Goal: Information Seeking & Learning: Understand process/instructions

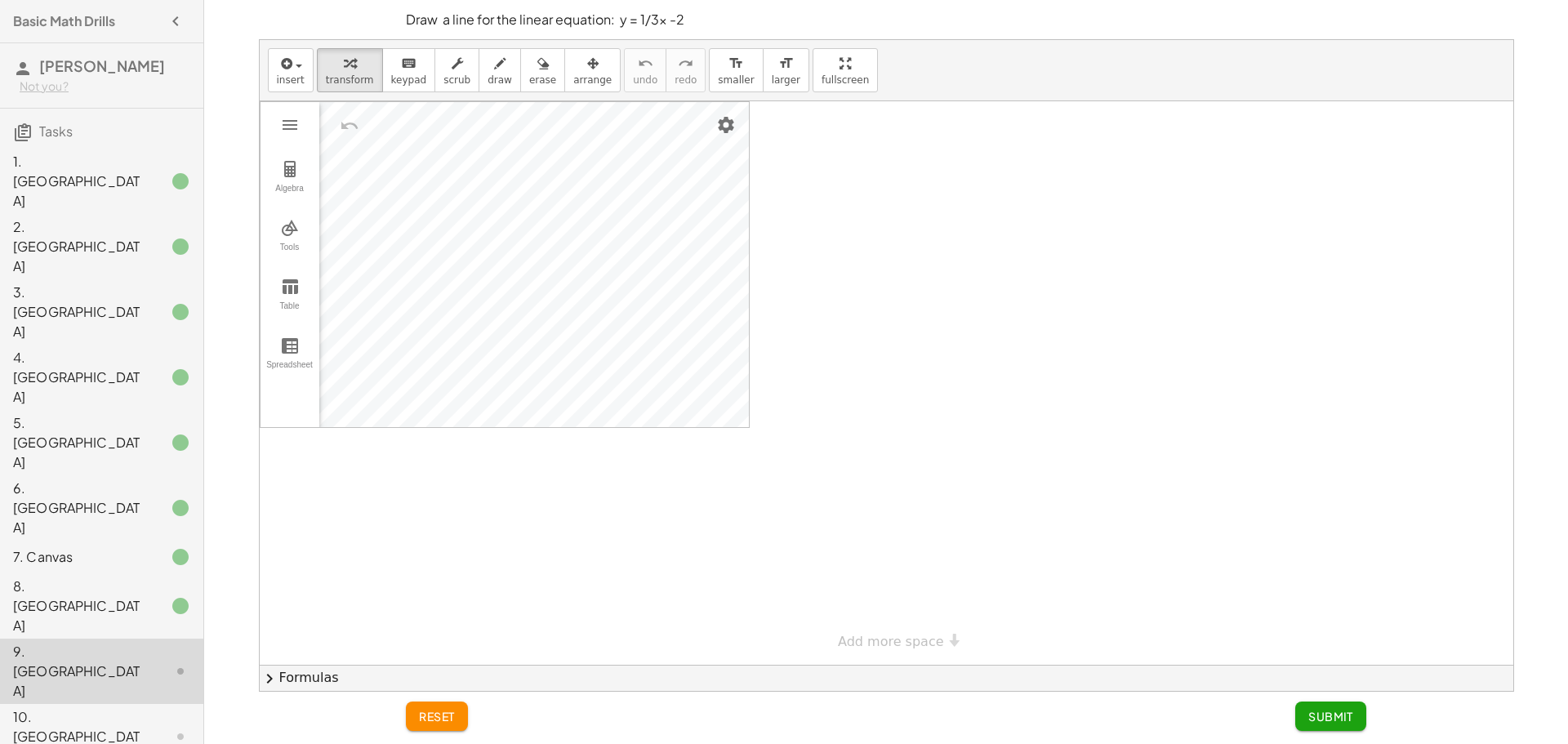
click at [871, 205] on div at bounding box center [886, 383] width 1254 height 564
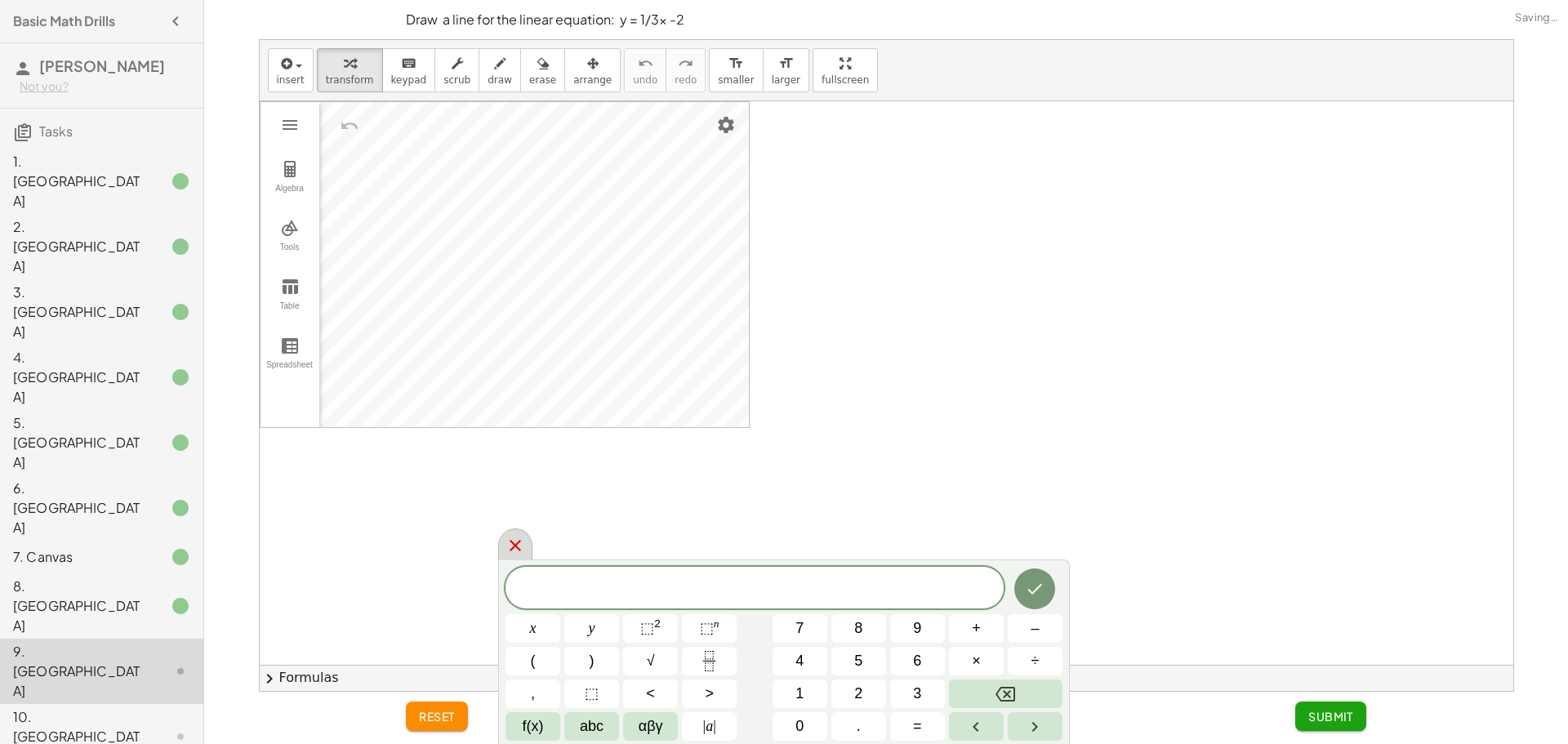
click at [507, 540] on icon at bounding box center [515, 546] width 20 height 20
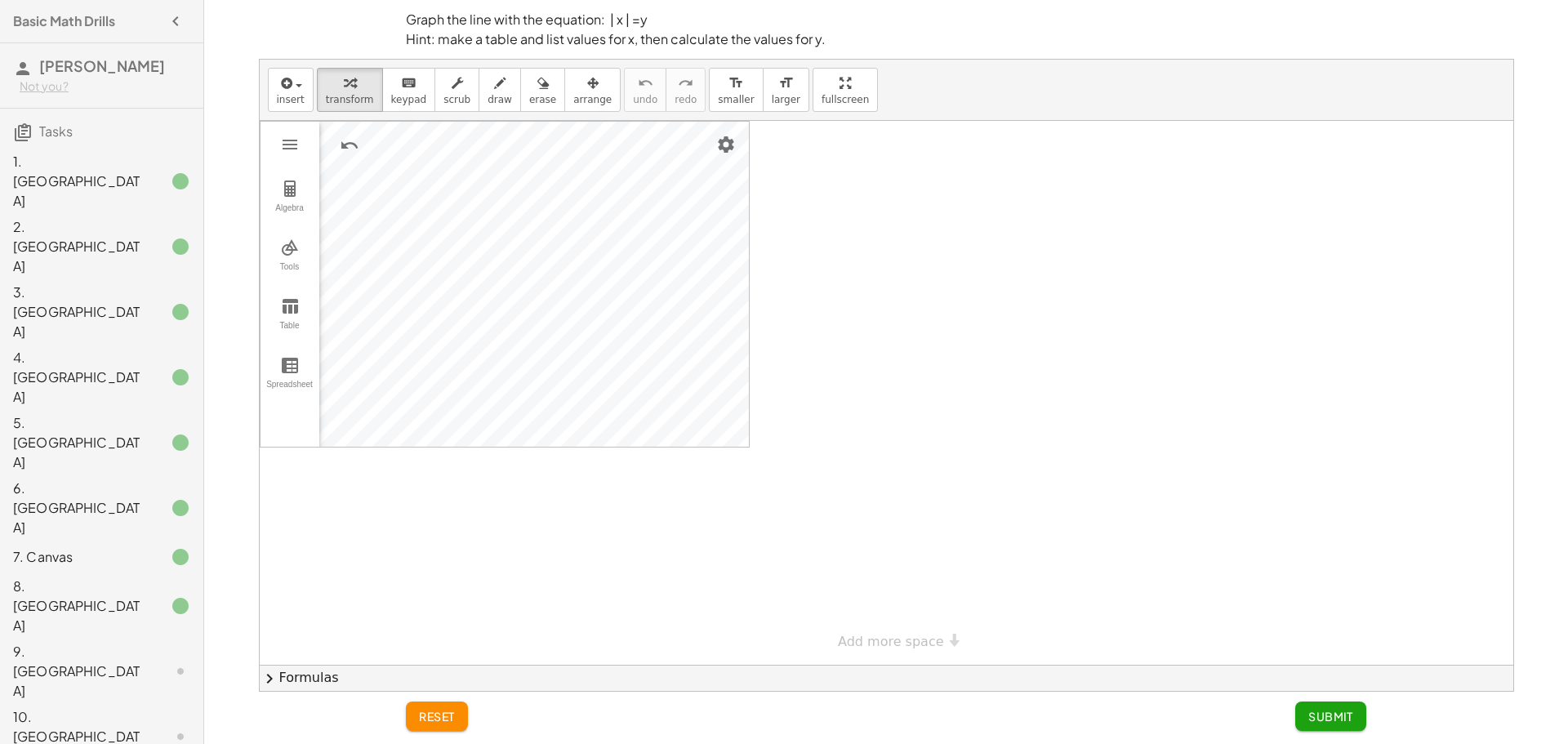
click at [86, 708] on div "10. [GEOGRAPHIC_DATA]" at bounding box center [79, 737] width 132 height 59
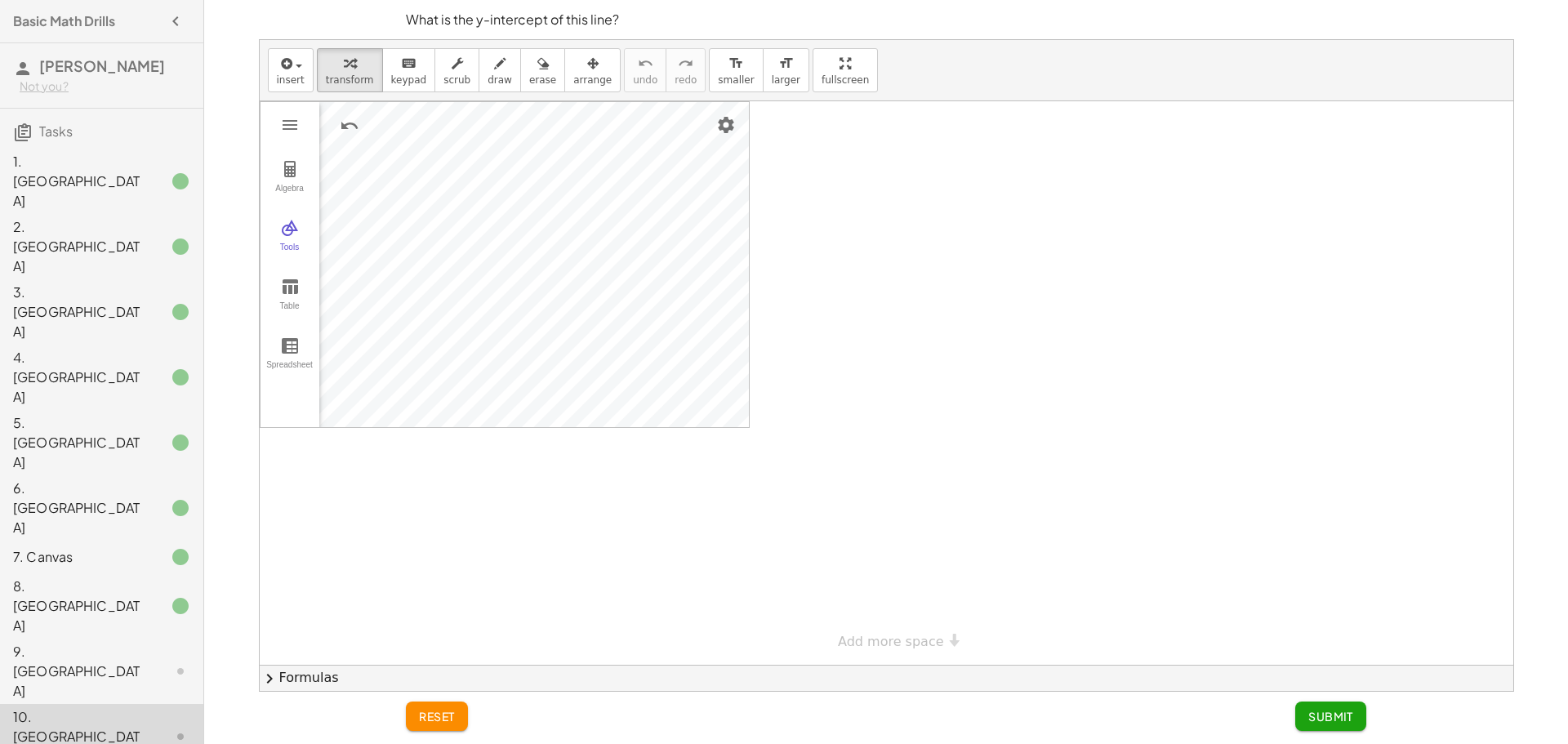
click at [139, 642] on div "9. [GEOGRAPHIC_DATA]" at bounding box center [79, 671] width 132 height 59
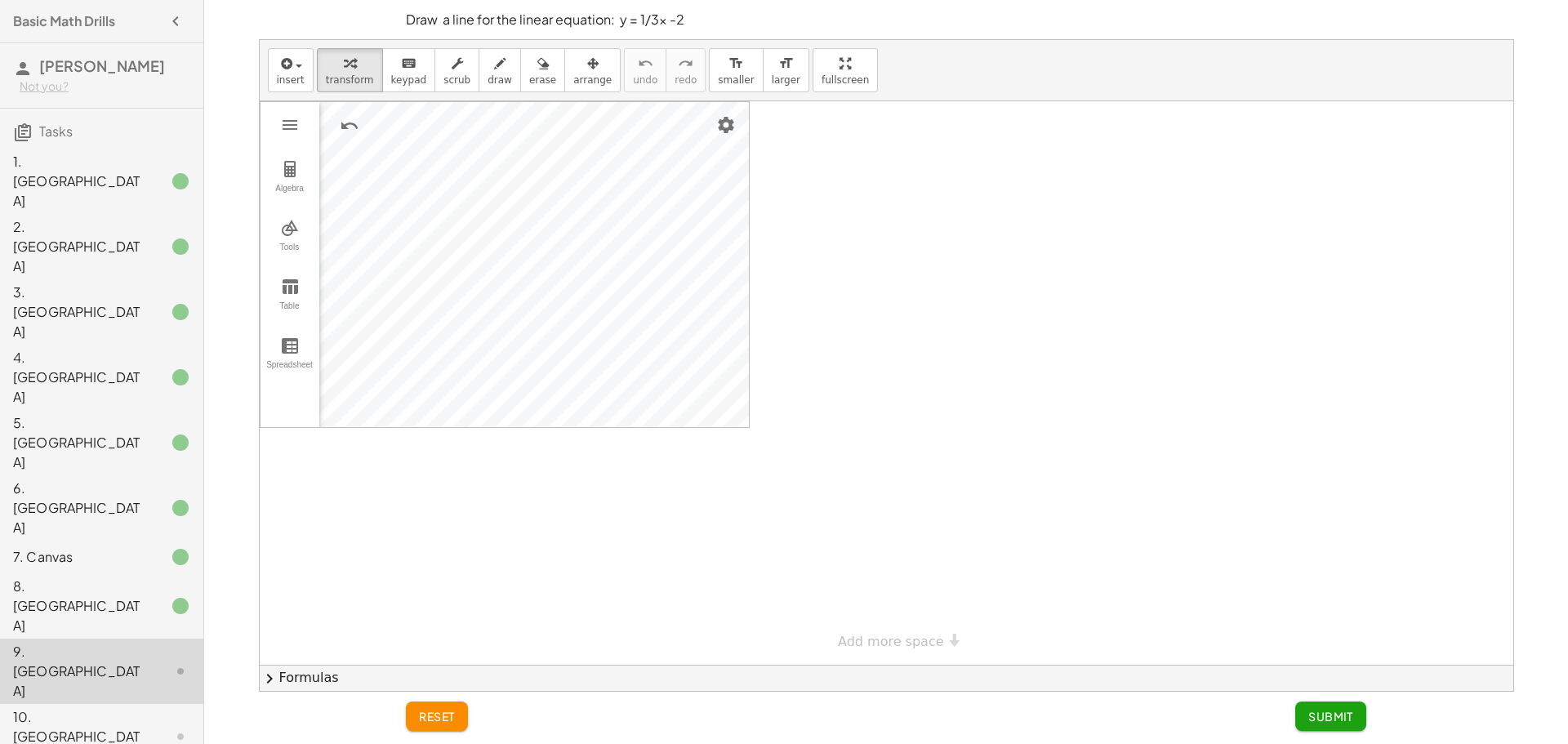
click at [880, 217] on div at bounding box center [886, 383] width 1254 height 564
click at [645, 30] on div "Draw a line for the linear equation: y = 1/3x -2" at bounding box center [885, 19] width 980 height 39
click at [650, 24] on p "Draw a line for the linear equation: y = 1/3x -2" at bounding box center [886, 19] width 961 height 20
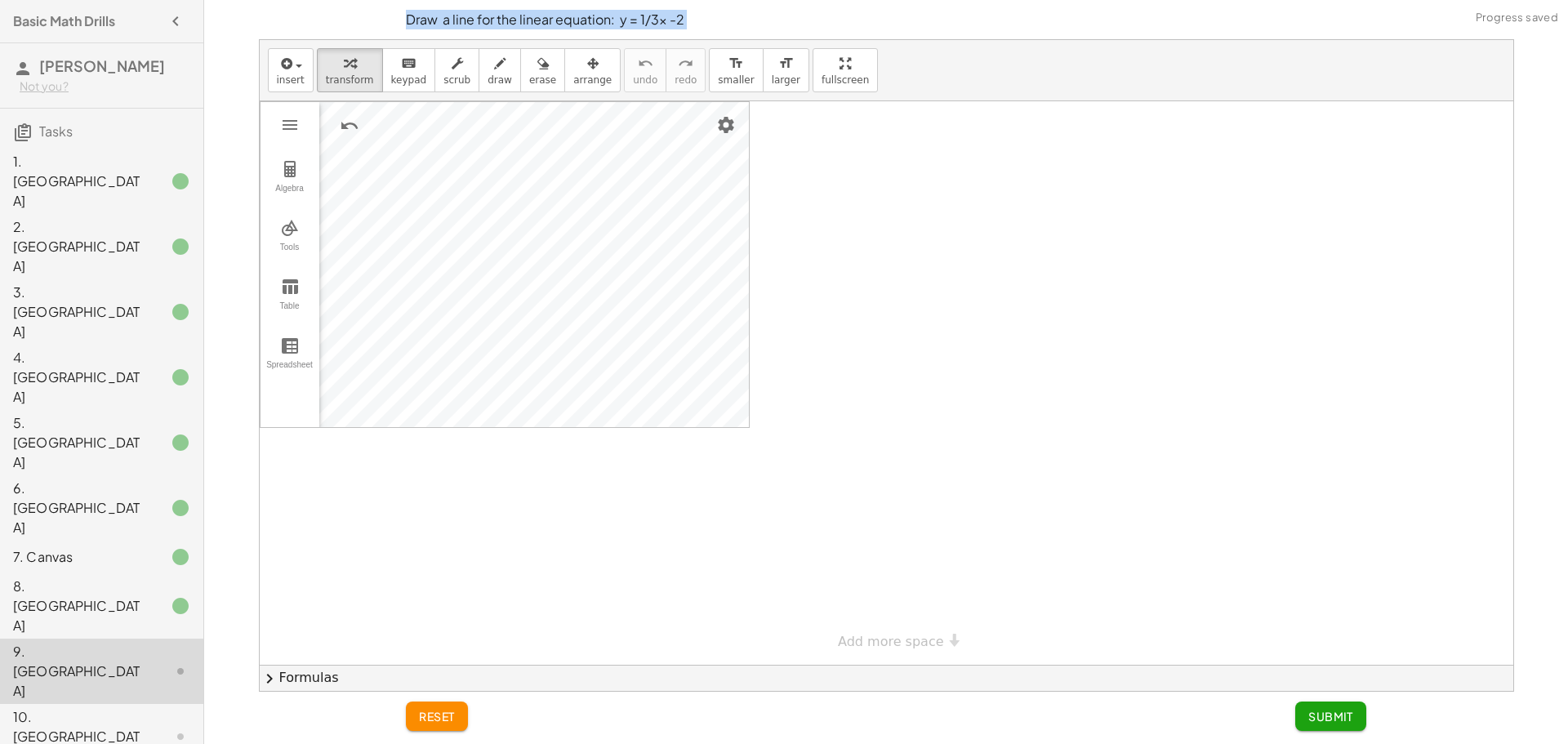
click at [627, 23] on p "Draw a line for the linear equation: y = 1/3x -2" at bounding box center [886, 19] width 961 height 20
drag, startPoint x: 622, startPoint y: 23, endPoint x: 677, endPoint y: 21, distance: 55.0
click at [677, 21] on p "Draw a line for the linear equation: y = 1/3x -2" at bounding box center [886, 19] width 961 height 20
click at [614, 16] on p "Draw a line for the linear equation: y = 1/3x -2" at bounding box center [886, 19] width 961 height 20
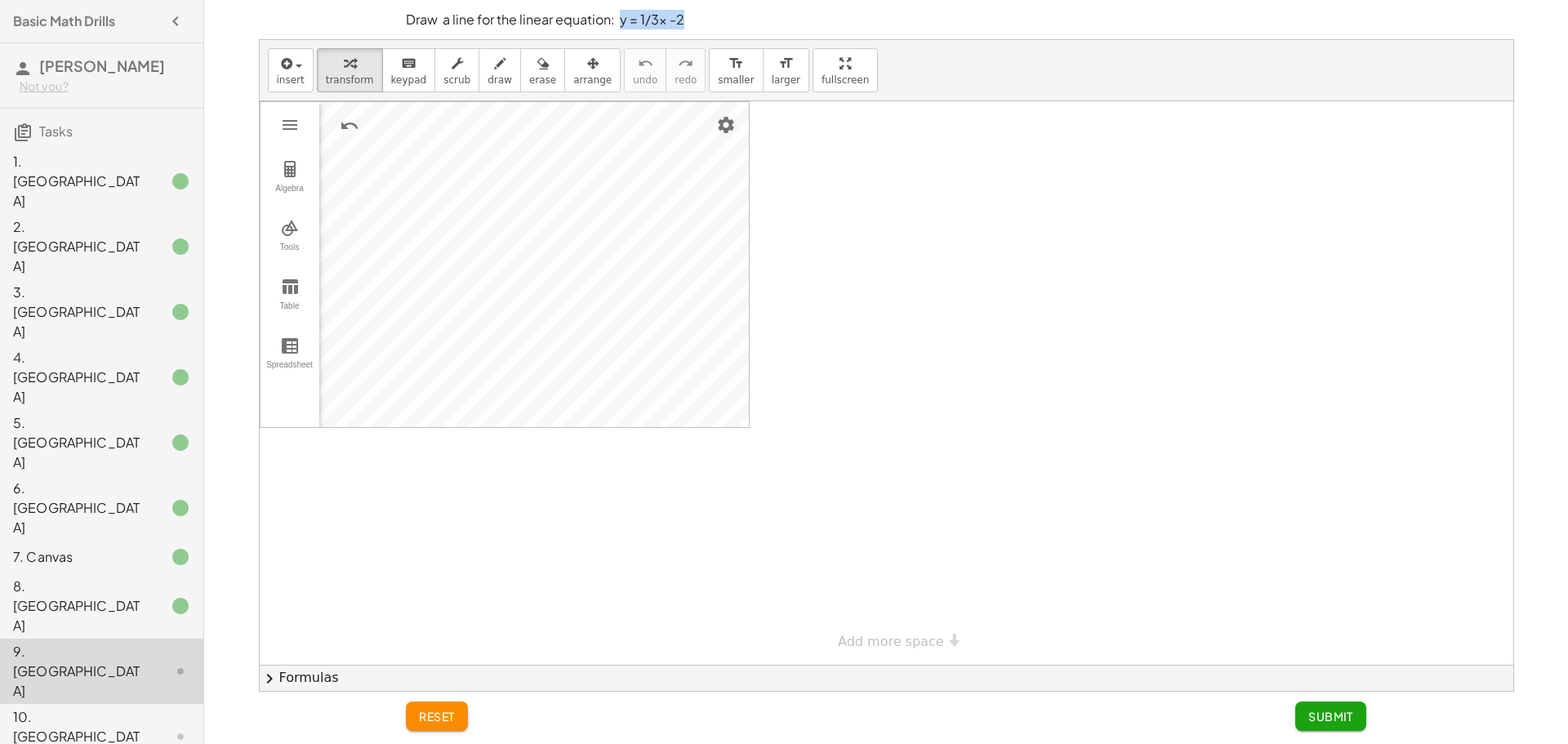
drag, startPoint x: 619, startPoint y: 23, endPoint x: 751, endPoint y: 23, distance: 132.0
click at [713, 23] on p "Draw a line for the linear equation: y = 1/3x -2" at bounding box center [886, 19] width 961 height 20
copy p "y = 1/3x -2"
click at [912, 231] on div at bounding box center [886, 383] width 1254 height 564
click at [275, 207] on button "Tools" at bounding box center [290, 236] width 59 height 59
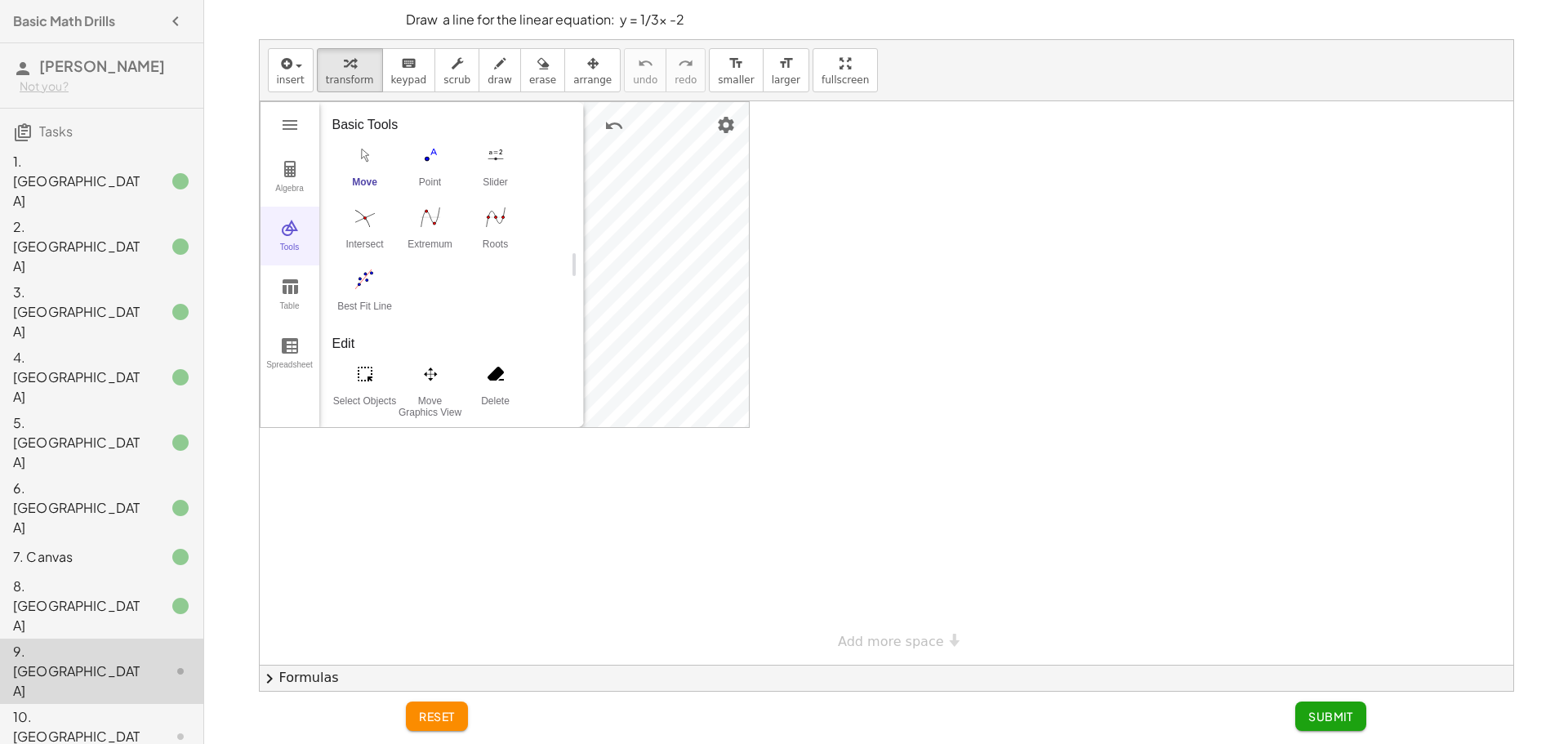
click at [290, 223] on img "Graphing Calculator" at bounding box center [289, 228] width 20 height 20
click at [280, 127] on img "Graphing Calculator" at bounding box center [289, 125] width 20 height 20
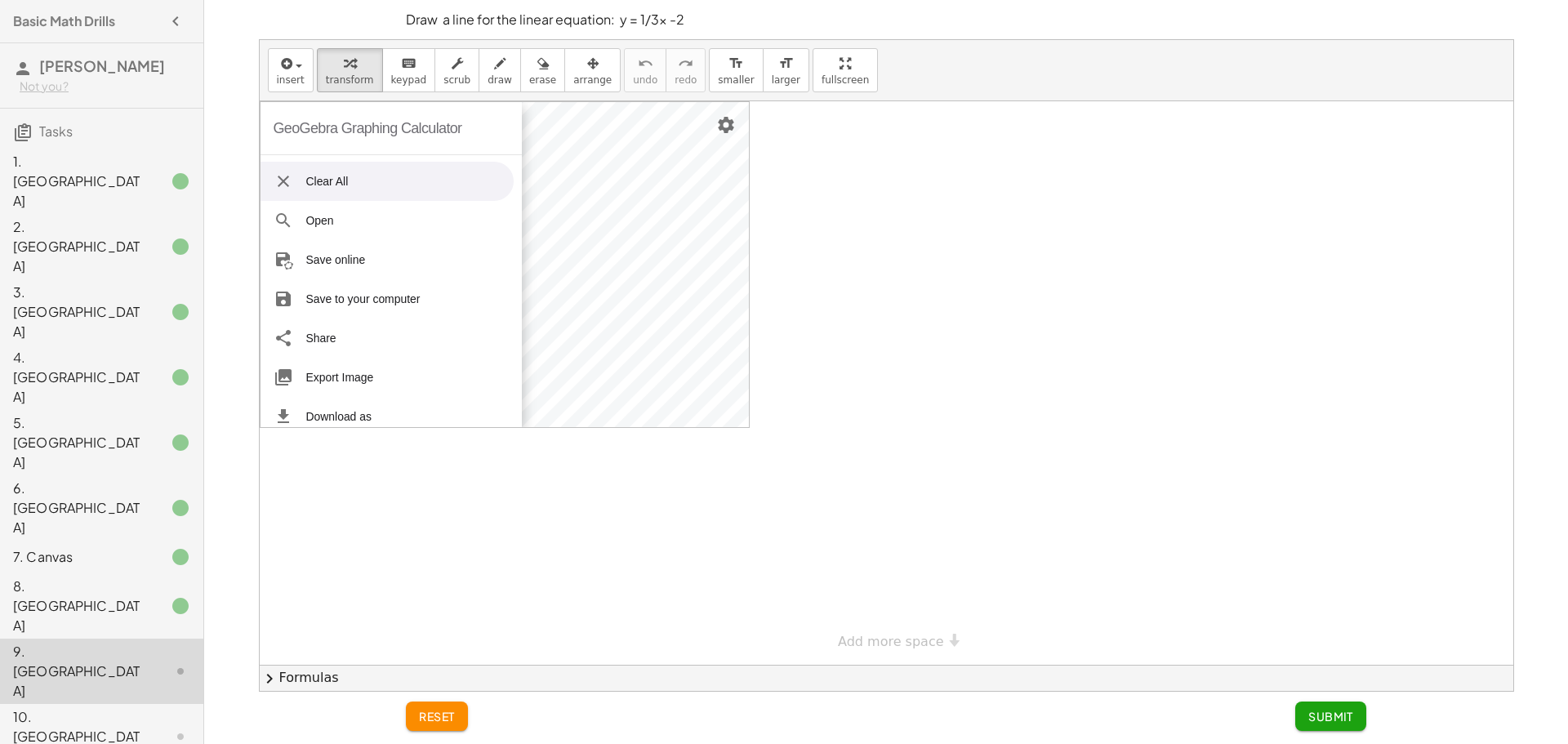
click at [277, 189] on img "Graphing Calculator" at bounding box center [283, 181] width 20 height 20
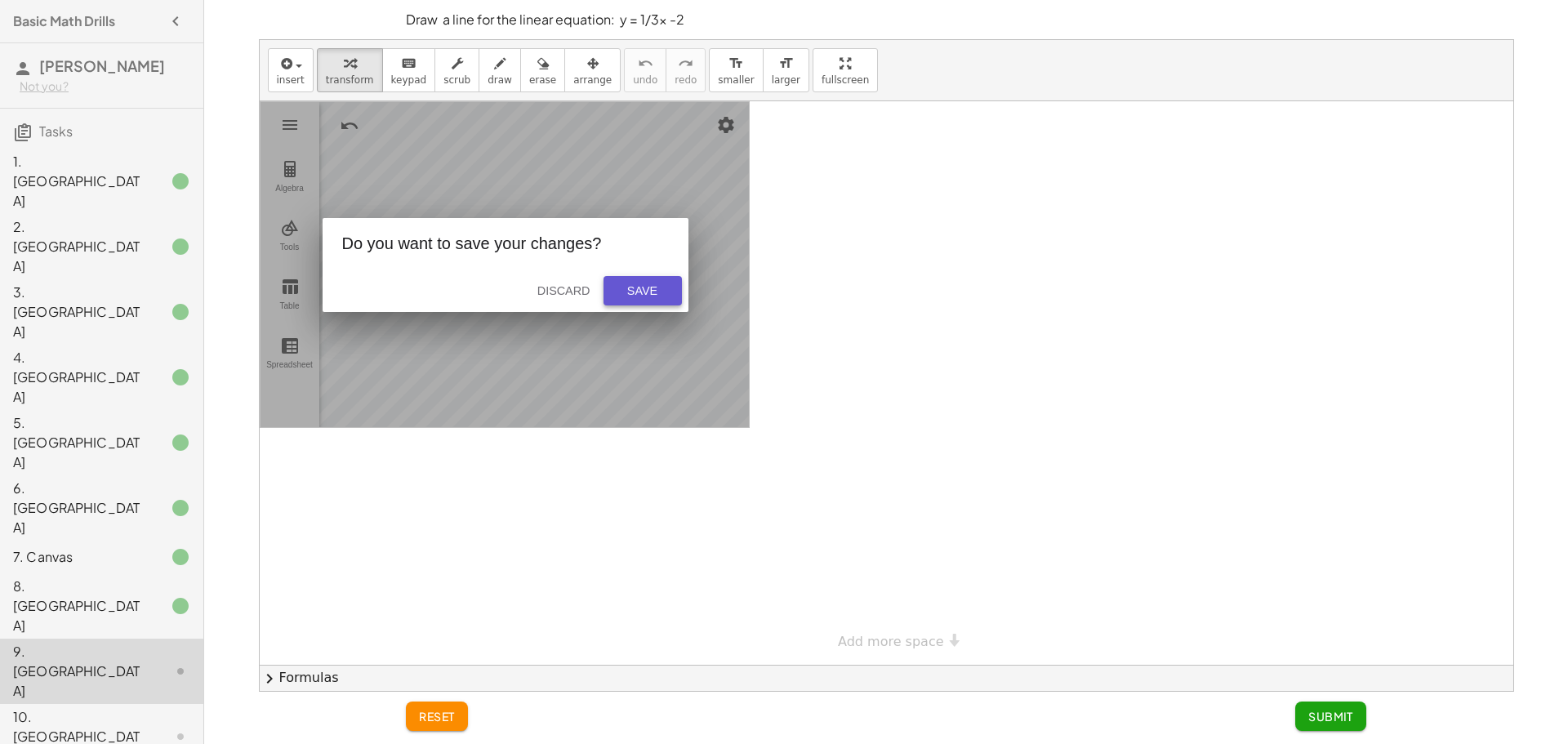
click at [625, 288] on div "Save" at bounding box center [643, 290] width 52 height 13
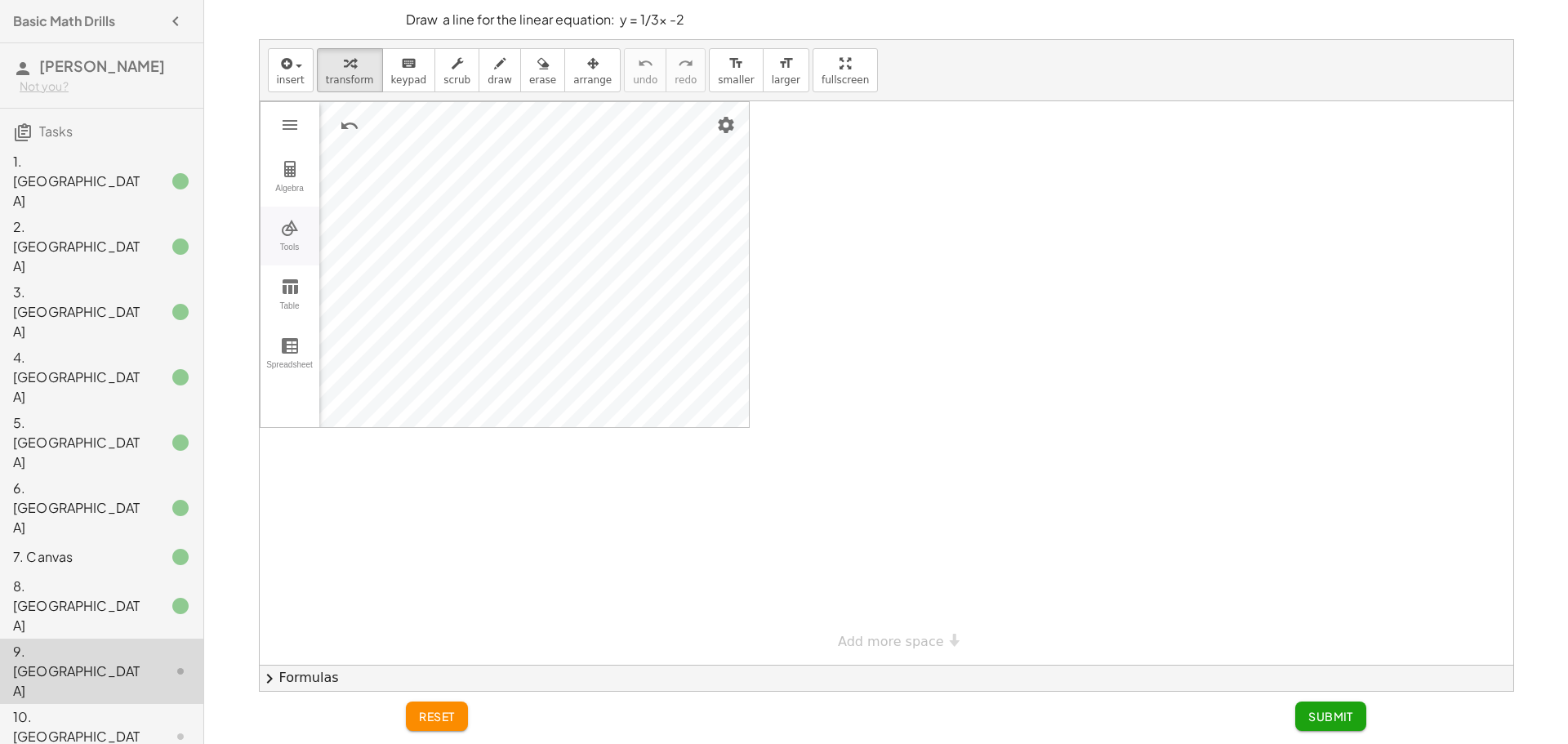
click at [282, 225] on img "Graphing Calculator" at bounding box center [289, 228] width 20 height 20
click at [373, 241] on div "Intersect" at bounding box center [365, 249] width 65 height 23
click at [548, 396] on img "Move. Drag or select object" at bounding box center [541, 398] width 39 height 39
click at [368, 220] on img "Intersect. Select intersection or two objects successively" at bounding box center [365, 217] width 65 height 26
drag, startPoint x: 582, startPoint y: 228, endPoint x: 176, endPoint y: 205, distance: 406.7
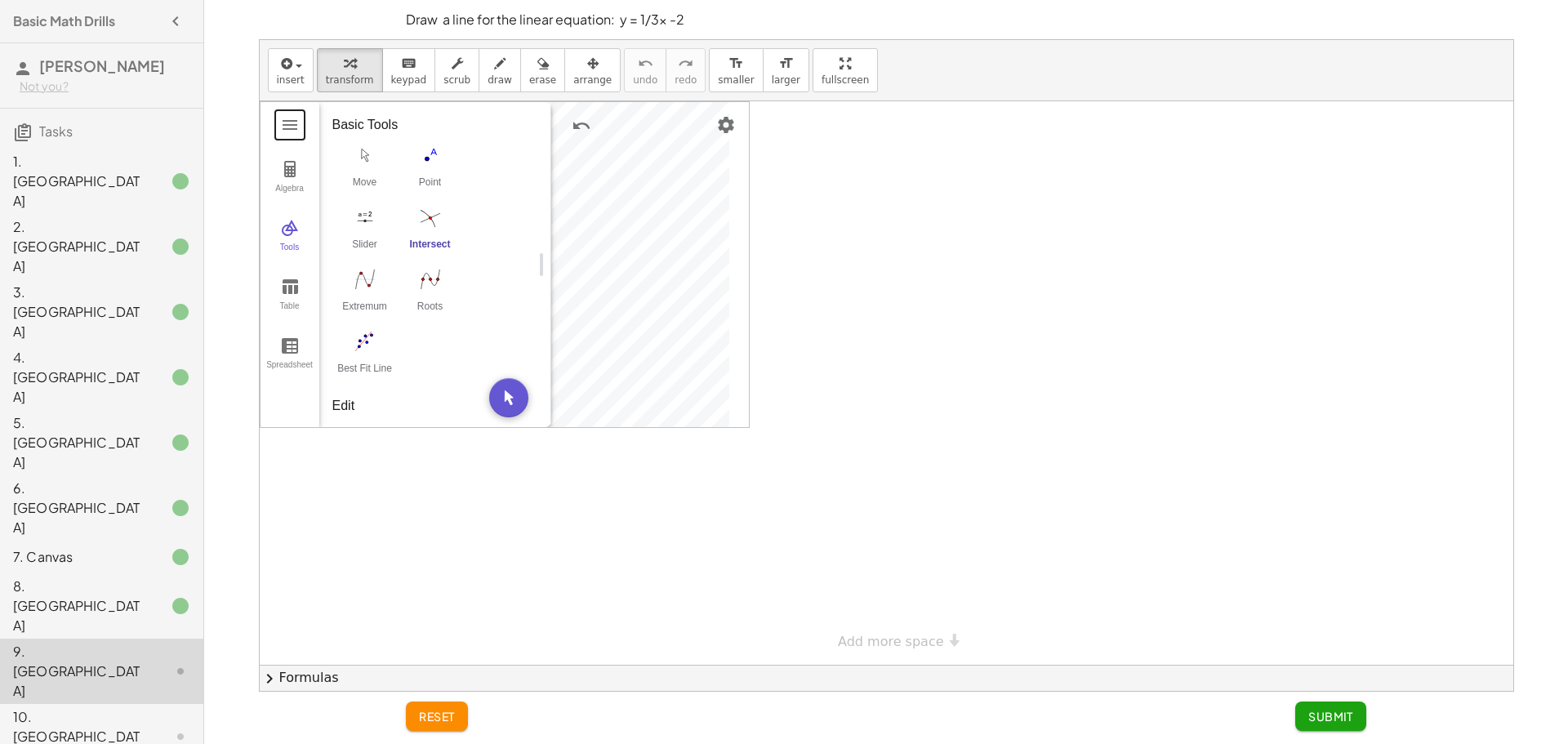
click at [176, 205] on main "Basic Math Drills [PERSON_NAME] Not you? Tasks 1. Canvas 2. Canvas 3. Canvas 4.…" at bounding box center [784, 372] width 1568 height 744
click at [358, 117] on img "Undo" at bounding box center [349, 126] width 20 height 20
click at [385, 126] on img "Redo" at bounding box center [389, 126] width 20 height 20
click at [347, 126] on img "Undo" at bounding box center [349, 126] width 20 height 20
click at [295, 164] on img "Graphing Calculator" at bounding box center [289, 169] width 20 height 20
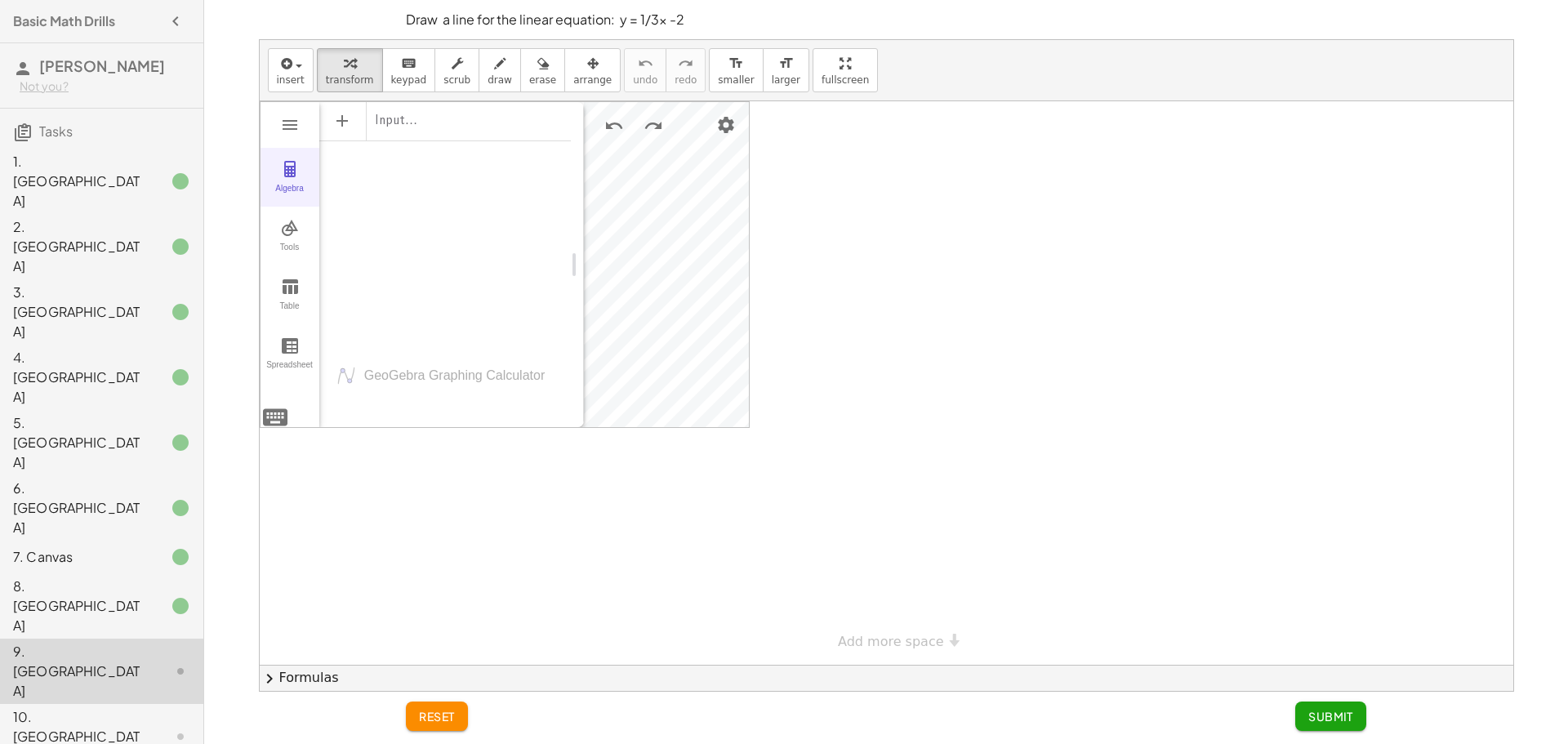
click at [295, 164] on img "Graphing Calculator" at bounding box center [289, 169] width 20 height 20
click at [296, 229] on img "Graphing Calculator" at bounding box center [289, 228] width 20 height 20
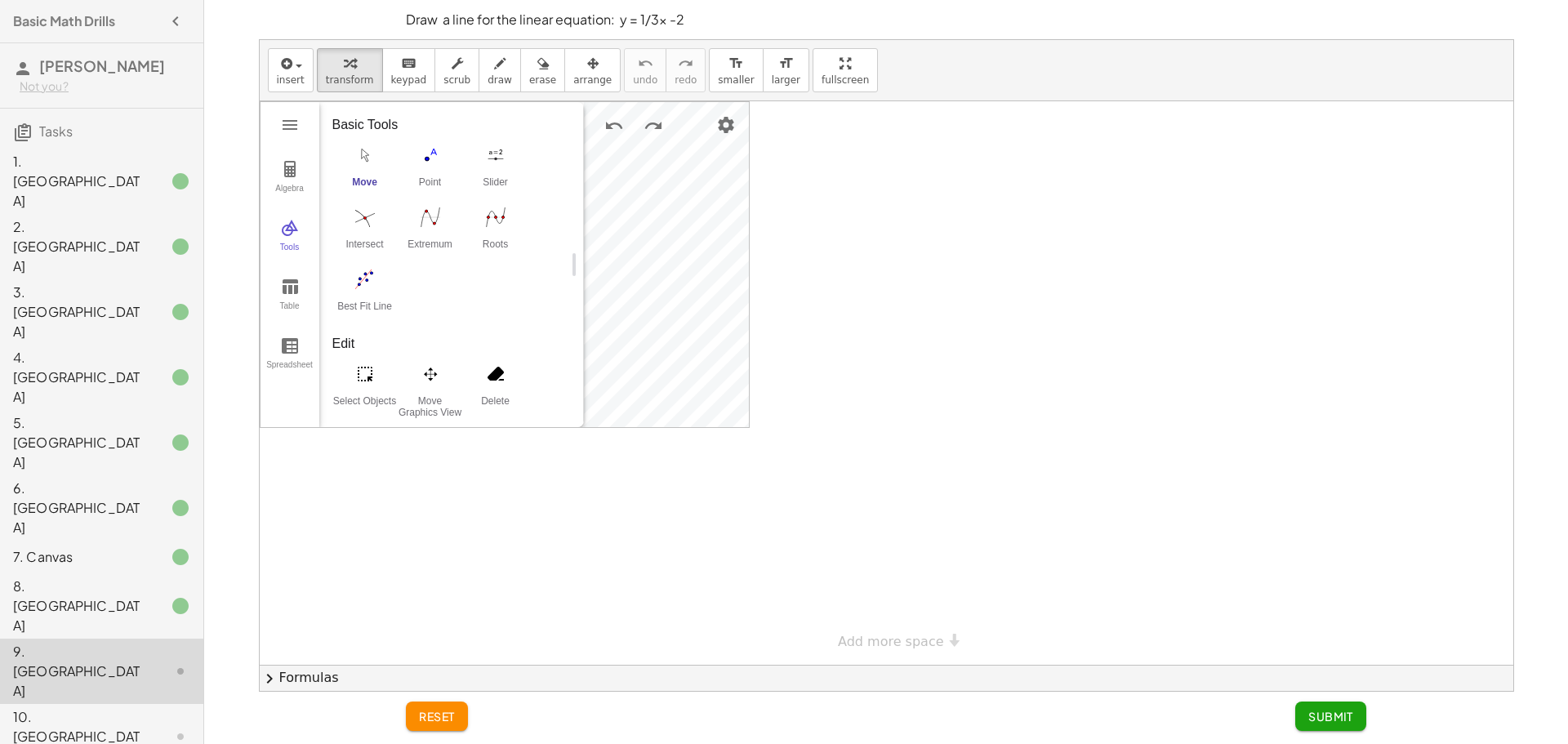
click at [634, 234] on div "Algebra Tools Table Spreadsheet Input… GeoGebra Graphing Calculator Basic Tools…" at bounding box center [505, 264] width 489 height 325
click at [374, 230] on img "Intersect. Select intersection or two objects successively" at bounding box center [365, 217] width 65 height 26
click at [419, 173] on button "Point" at bounding box center [430, 171] width 65 height 59
click at [495, 175] on button "Slider" at bounding box center [496, 171] width 65 height 59
click at [441, 160] on img "Point. Select position or line, function, or curve" at bounding box center [430, 155] width 65 height 26
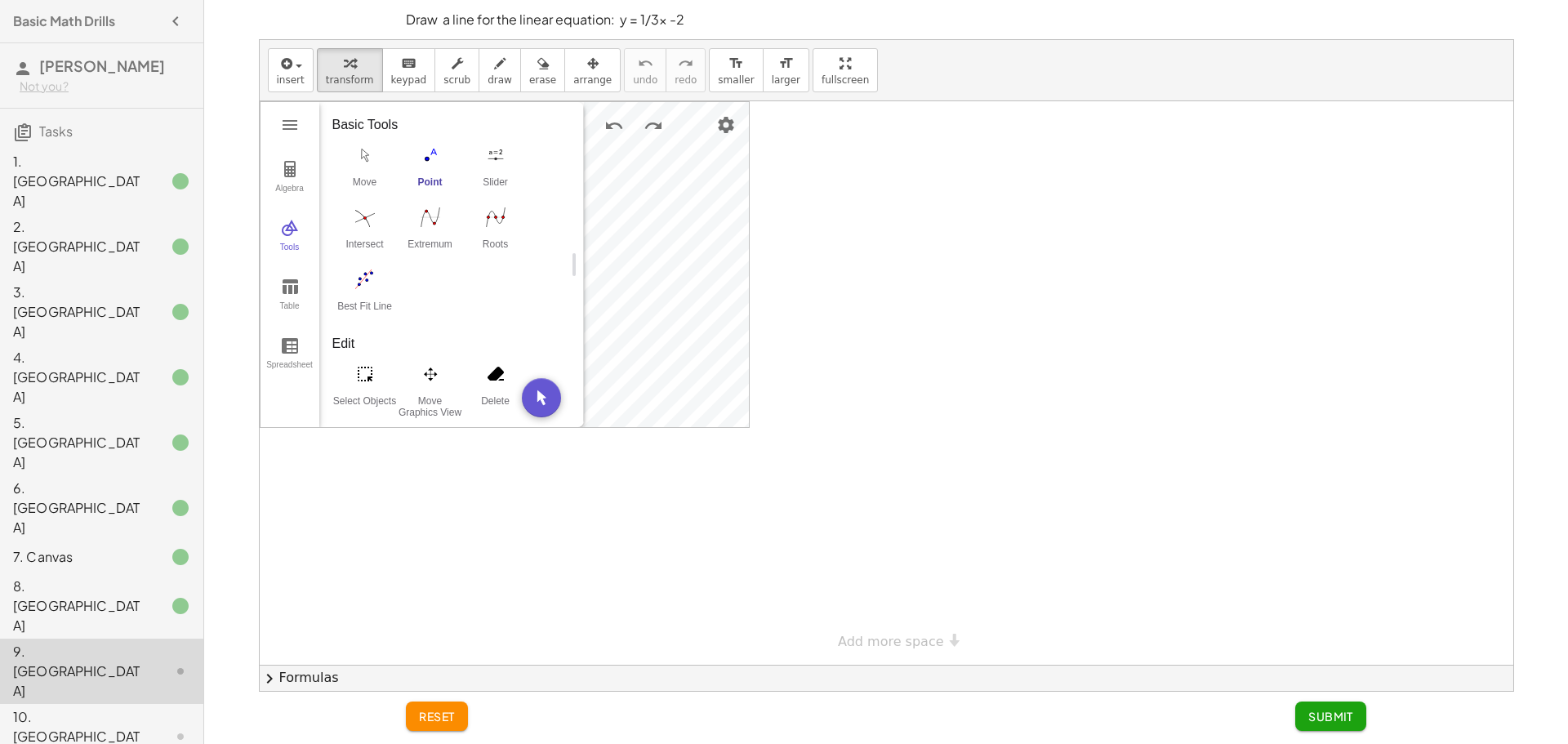
scroll to position [272, 0]
click at [446, 192] on div "Show / Hide Object" at bounding box center [430, 197] width 65 height 23
click at [446, 202] on div "Show / Hide Object" at bounding box center [430, 197] width 65 height 23
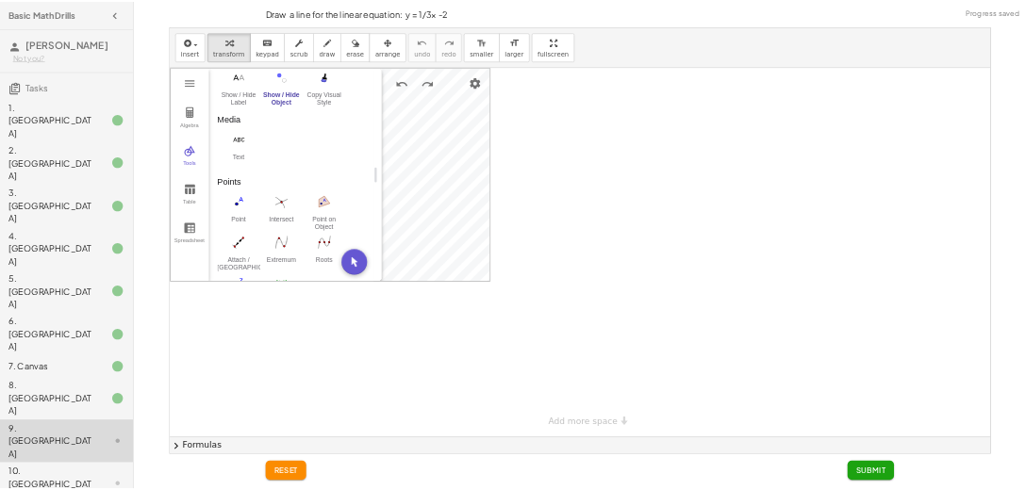
scroll to position [471, 0]
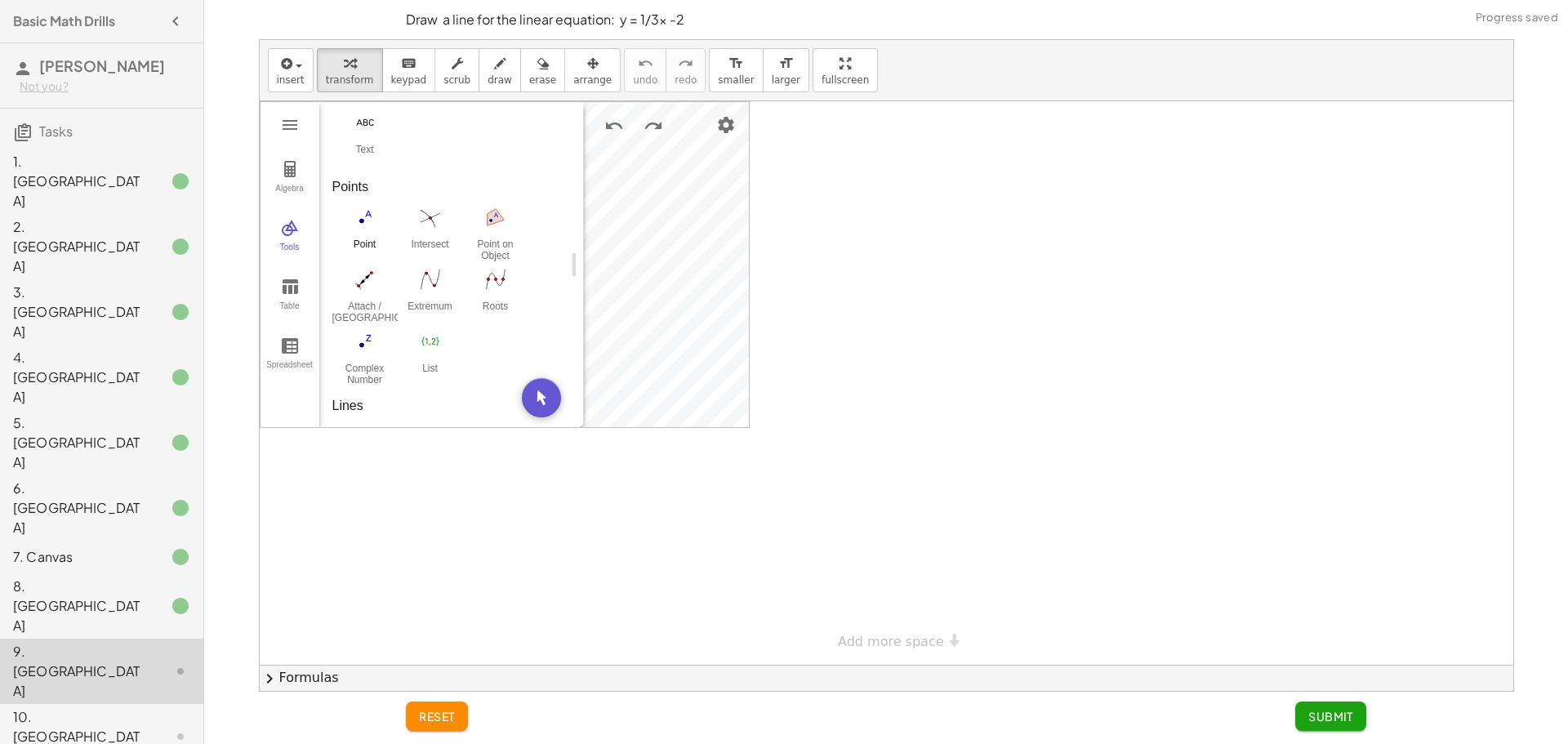
drag, startPoint x: 340, startPoint y: 236, endPoint x: 368, endPoint y: 221, distance: 31.8
click at [346, 230] on button "Point" at bounding box center [365, 233] width 65 height 59
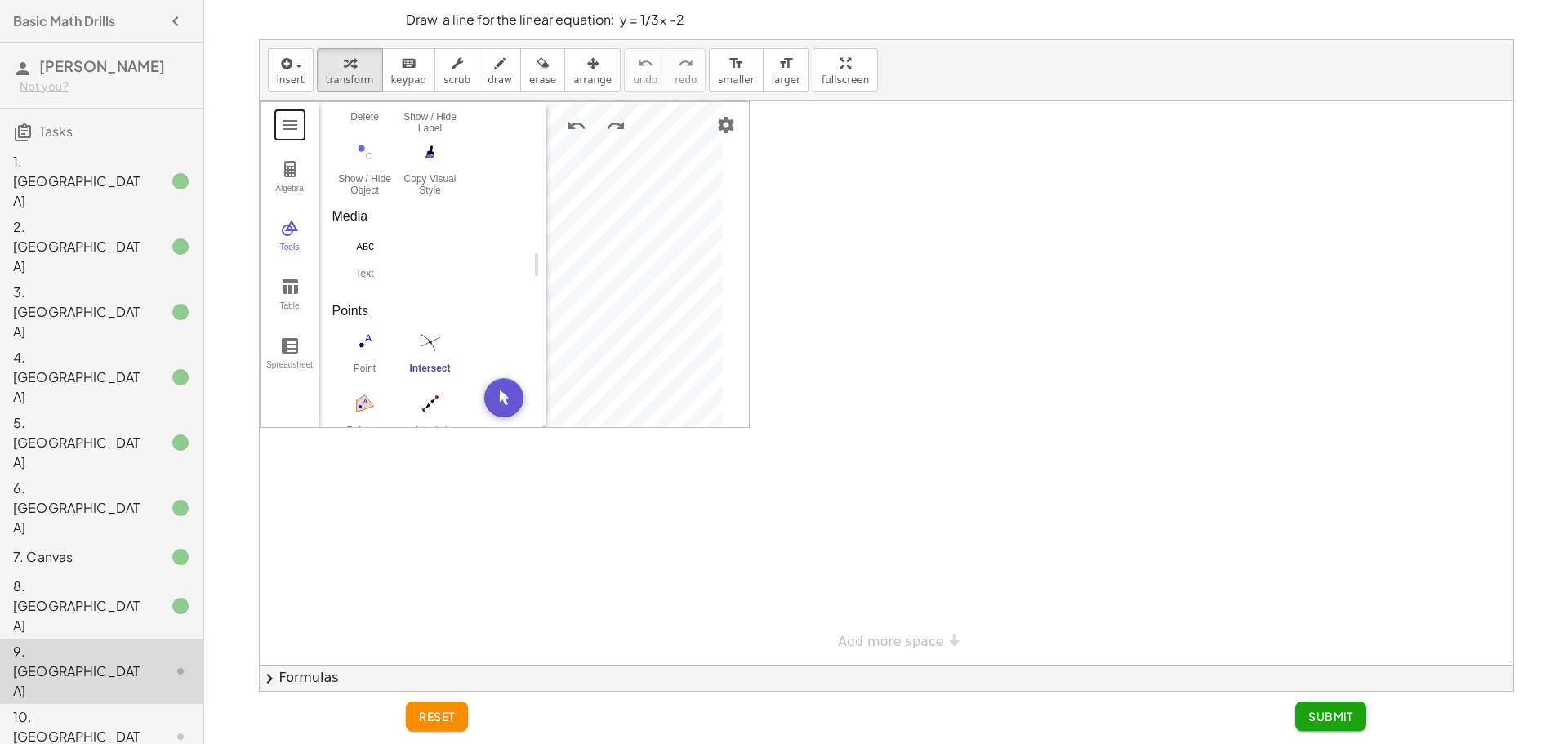
drag, startPoint x: 580, startPoint y: 202, endPoint x: 246, endPoint y: 204, distance: 334.0
click at [807, 402] on div at bounding box center [886, 383] width 1254 height 564
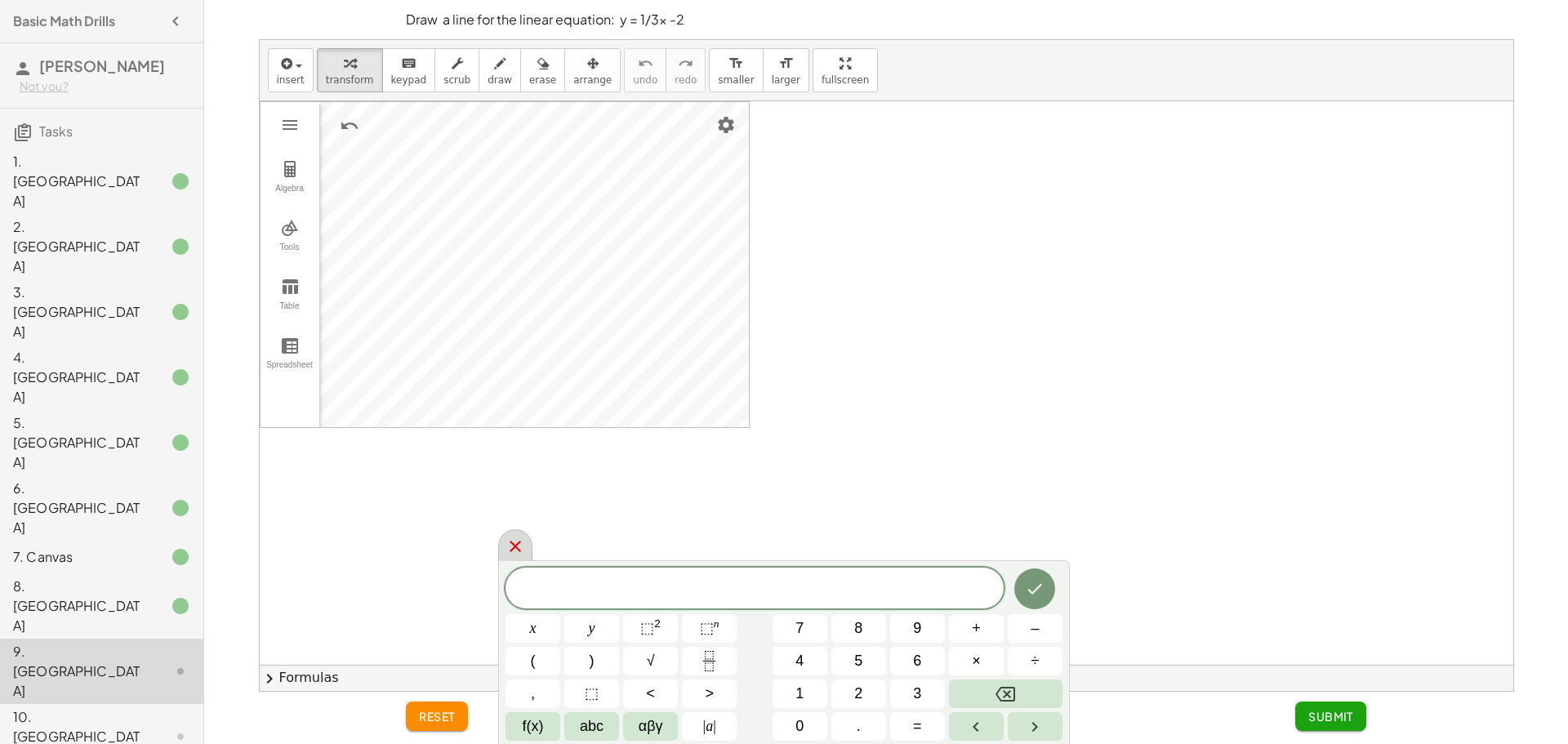
click at [517, 541] on icon at bounding box center [515, 546] width 20 height 20
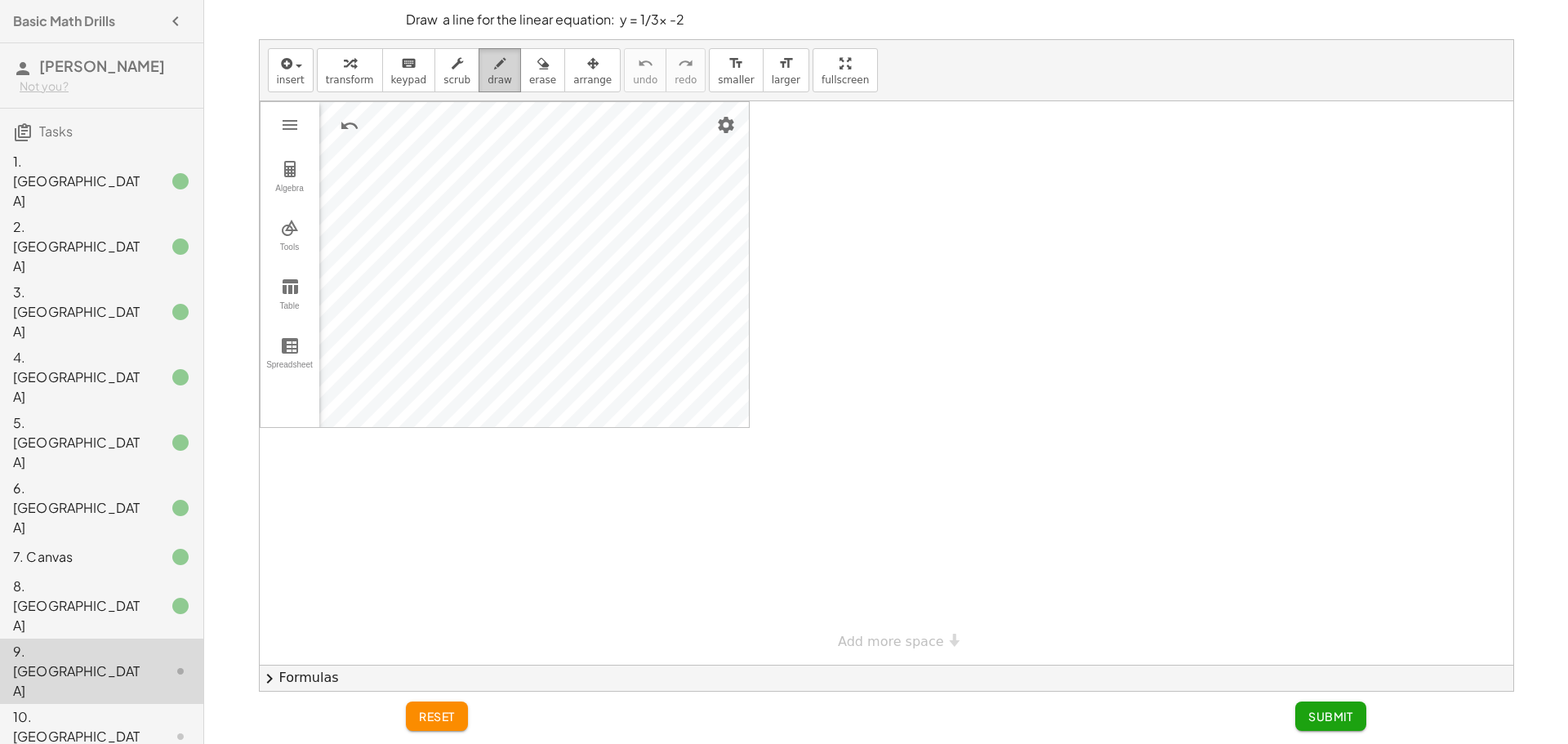
click at [488, 74] on span "draw" at bounding box center [500, 80] width 24 height 11
drag, startPoint x: 513, startPoint y: 288, endPoint x: 546, endPoint y: 282, distance: 33.5
click at [546, 282] on div at bounding box center [886, 383] width 1254 height 564
click at [529, 83] on span "erase" at bounding box center [542, 80] width 27 height 11
drag, startPoint x: 536, startPoint y: 251, endPoint x: 489, endPoint y: 289, distance: 60.4
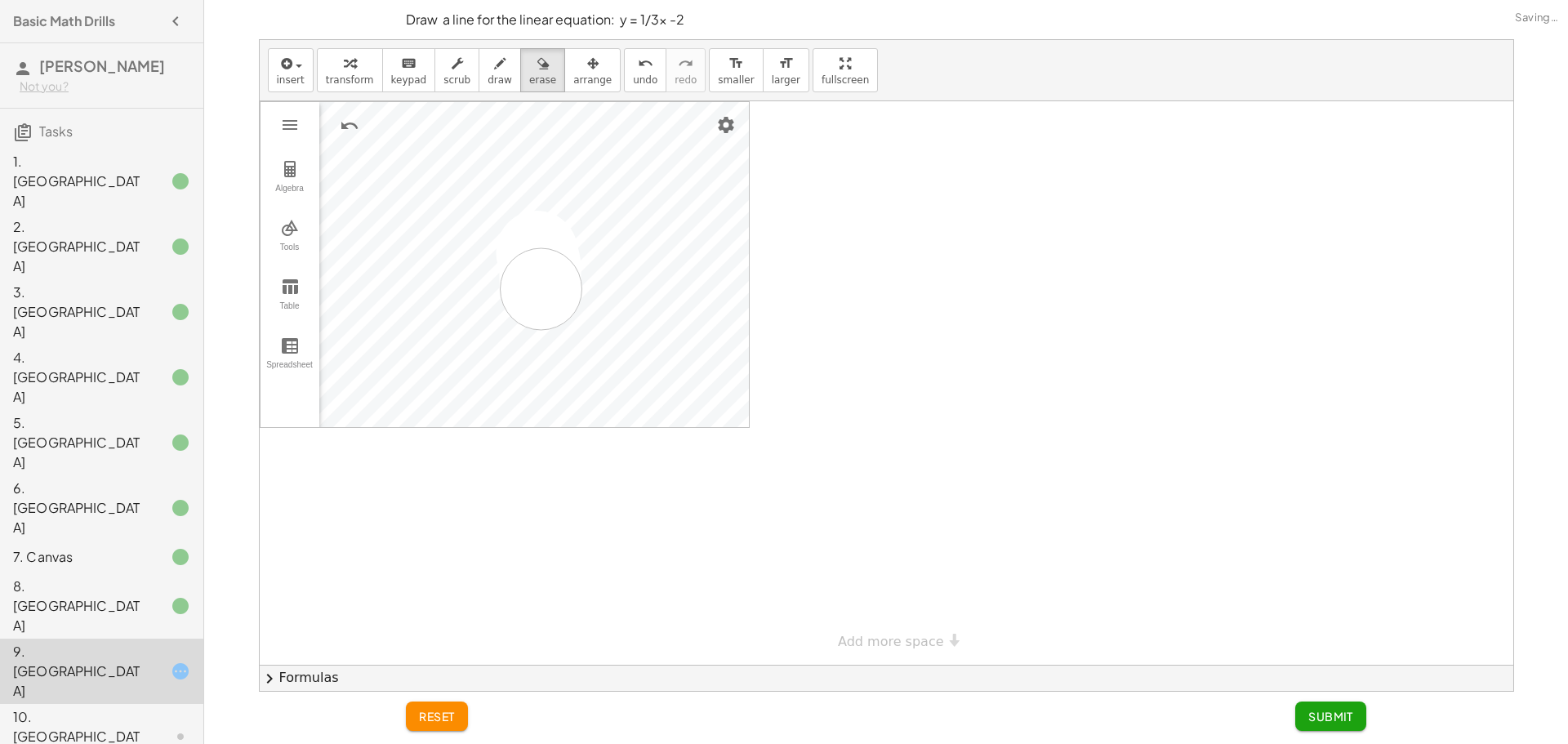
click at [489, 289] on div at bounding box center [886, 383] width 1254 height 564
click at [494, 59] on icon "button" at bounding box center [499, 63] width 11 height 20
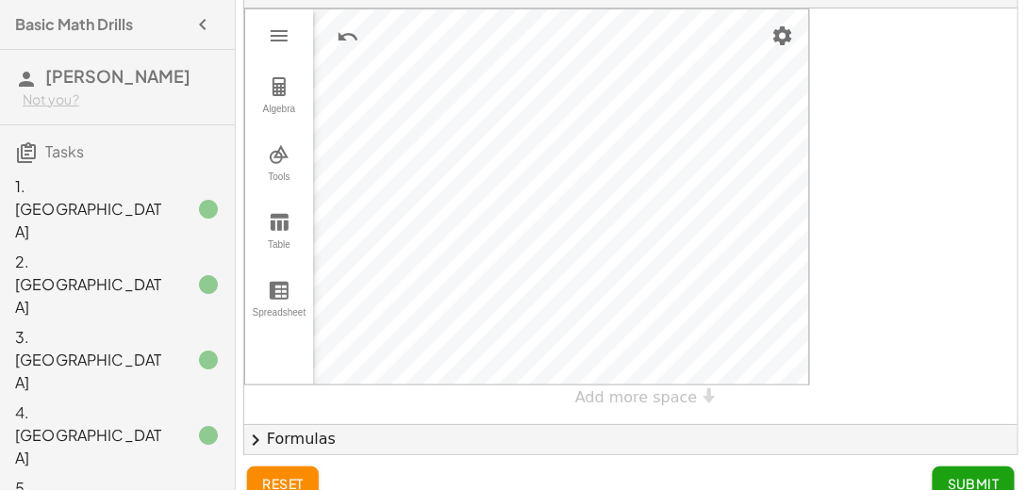
scroll to position [133, 0]
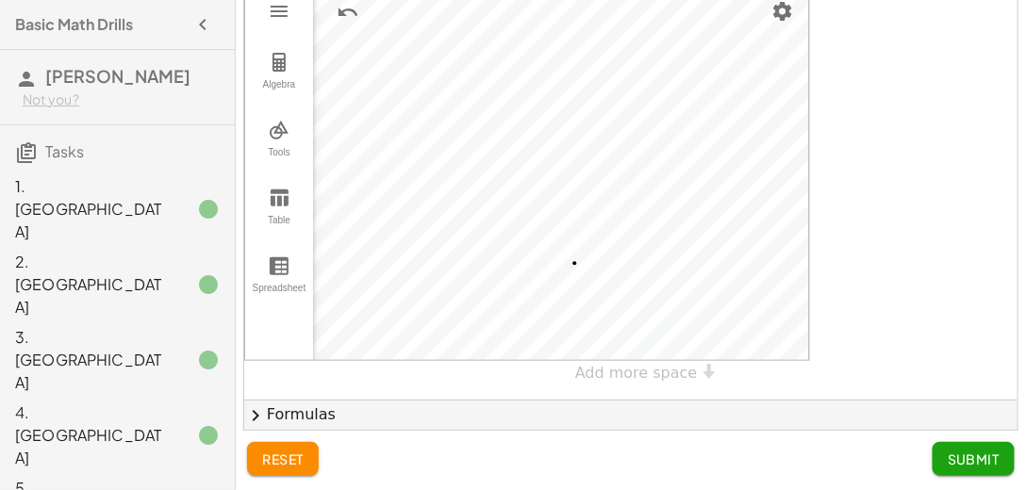
click at [574, 261] on div at bounding box center [630, 192] width 773 height 416
click at [613, 246] on div at bounding box center [630, 192] width 773 height 416
click at [655, 232] on div at bounding box center [630, 192] width 773 height 416
drag, startPoint x: 656, startPoint y: 229, endPoint x: 537, endPoint y: 272, distance: 127.4
click at [532, 273] on div at bounding box center [630, 192] width 773 height 416
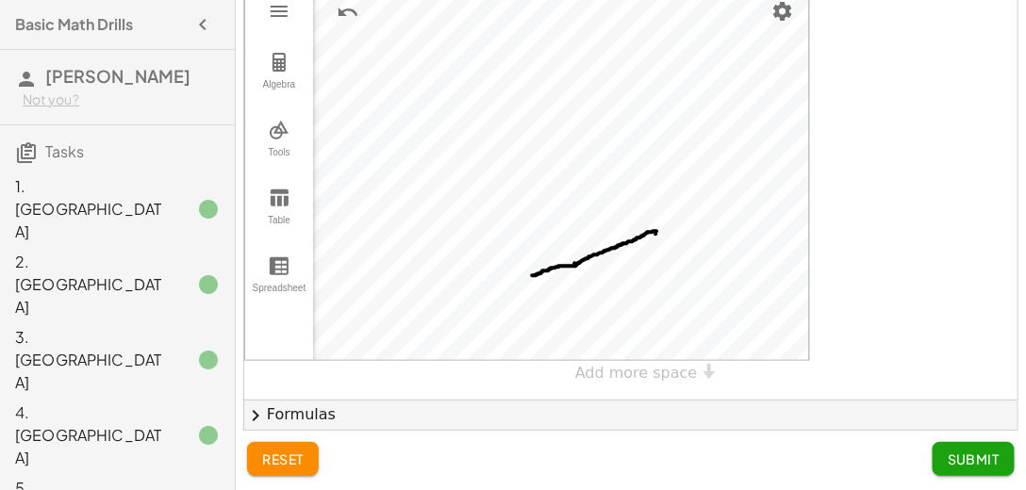
click at [954, 450] on button "Submit" at bounding box center [974, 459] width 82 height 34
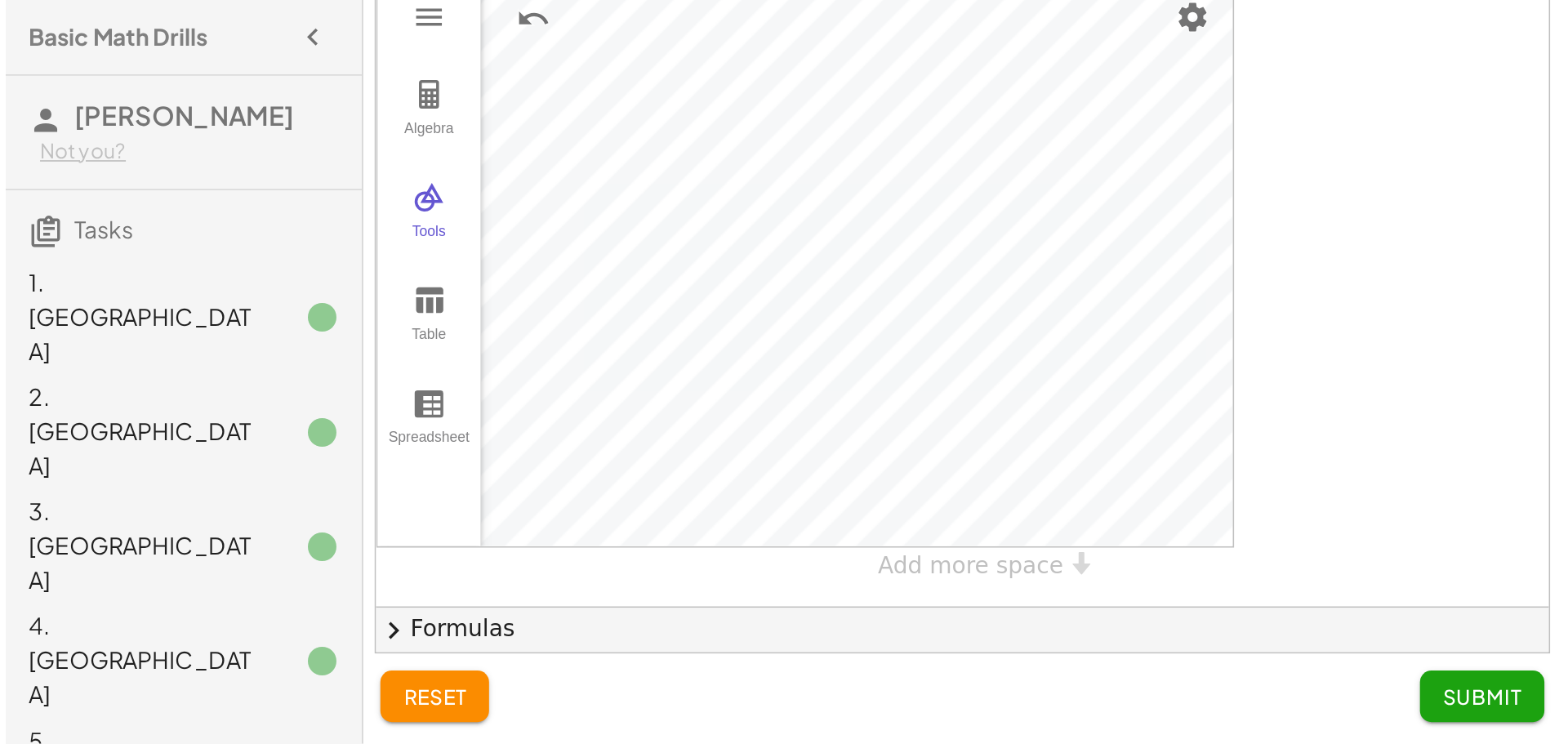
scroll to position [0, 0]
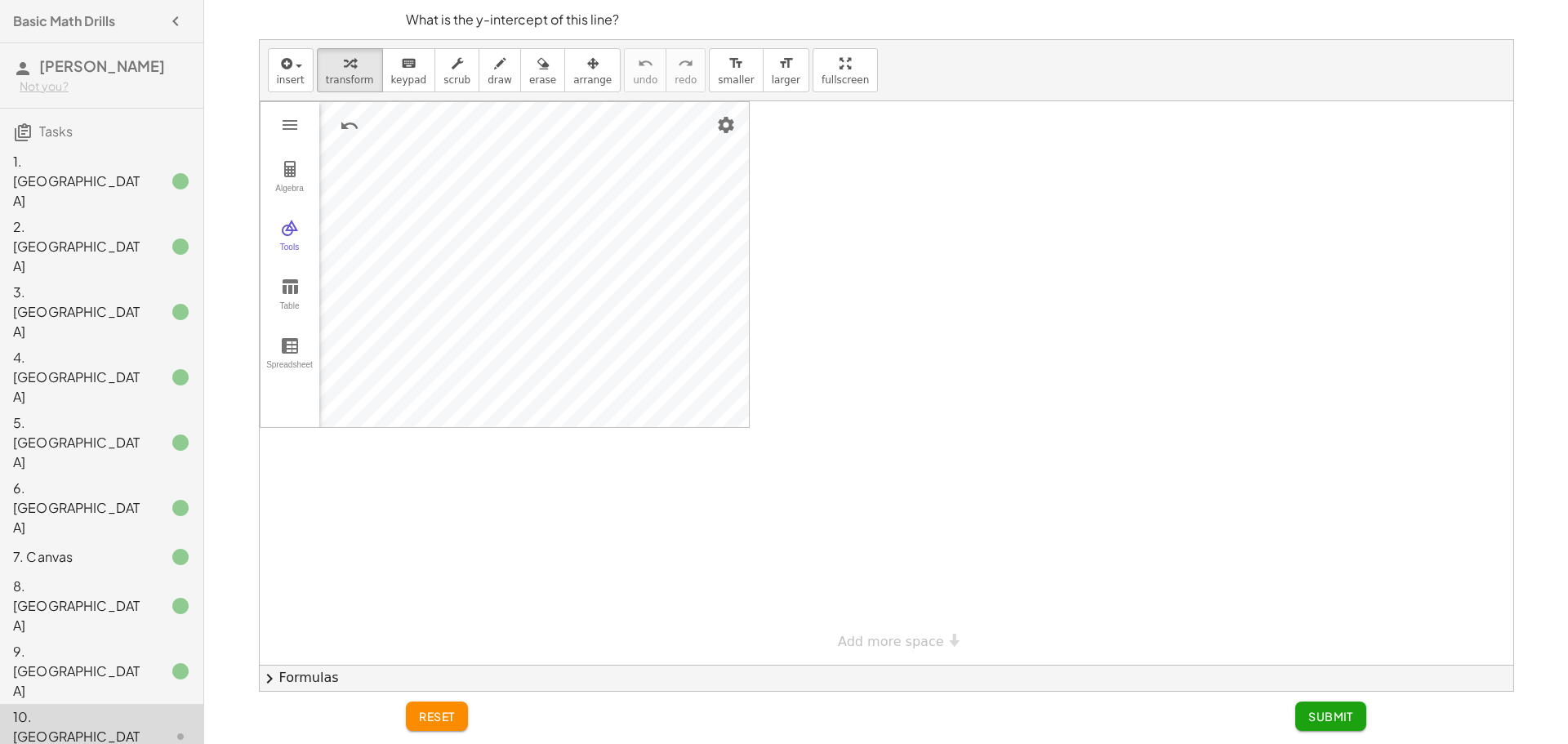
click at [915, 374] on div at bounding box center [886, 383] width 1254 height 564
click at [1350, 719] on span "Submit" at bounding box center [1332, 715] width 45 height 15
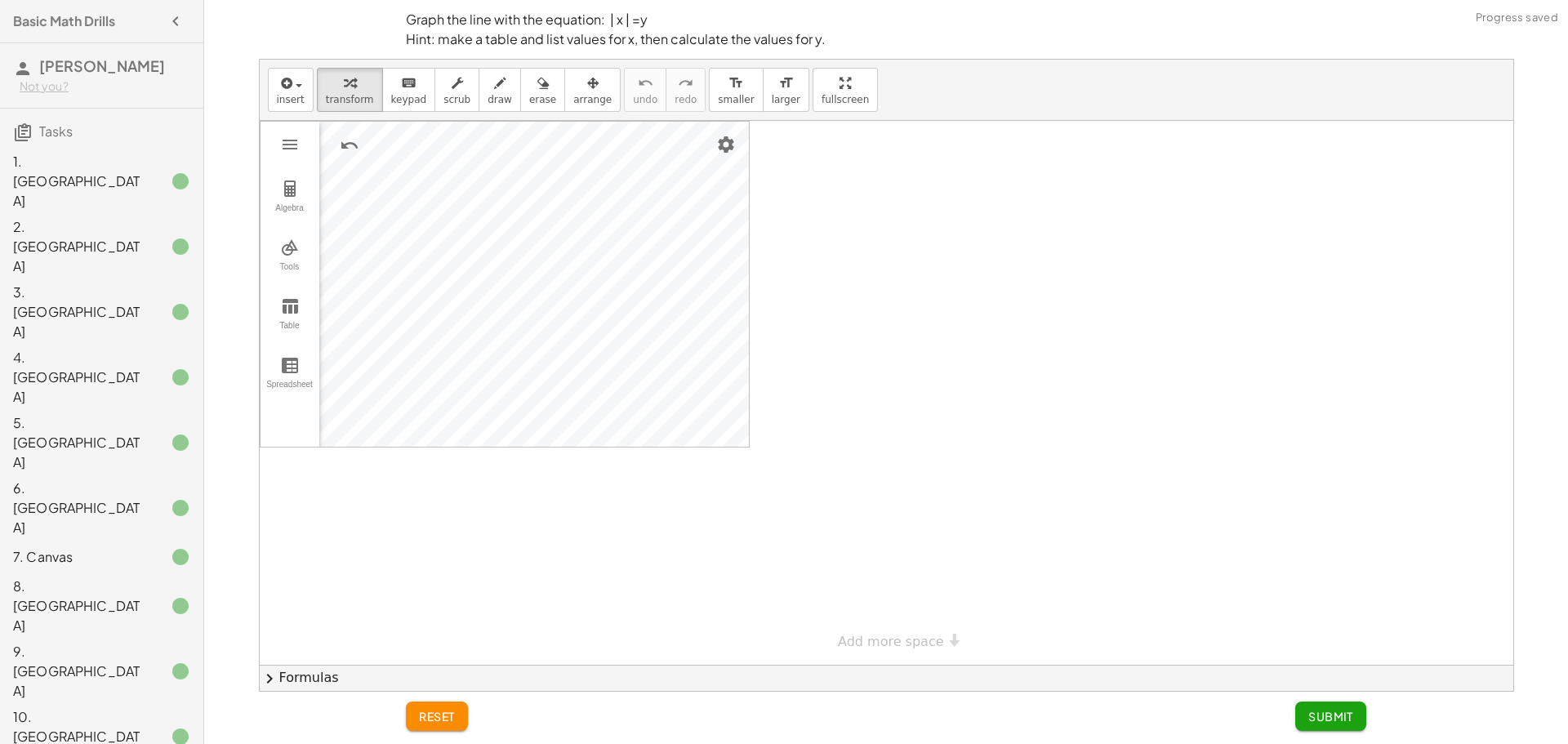
click at [83, 708] on div "10. [GEOGRAPHIC_DATA]" at bounding box center [79, 737] width 132 height 59
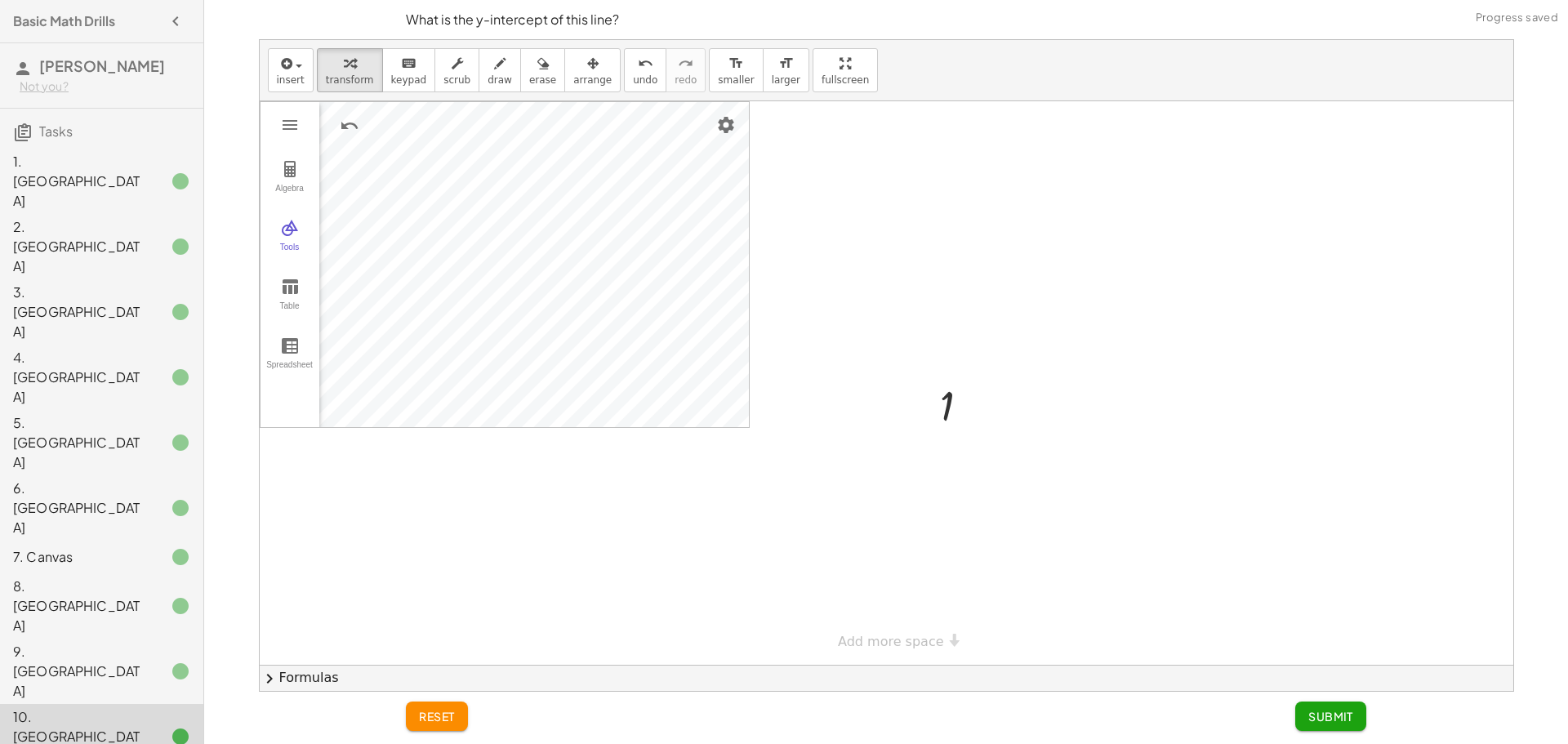
click at [1039, 282] on div at bounding box center [886, 383] width 1254 height 564
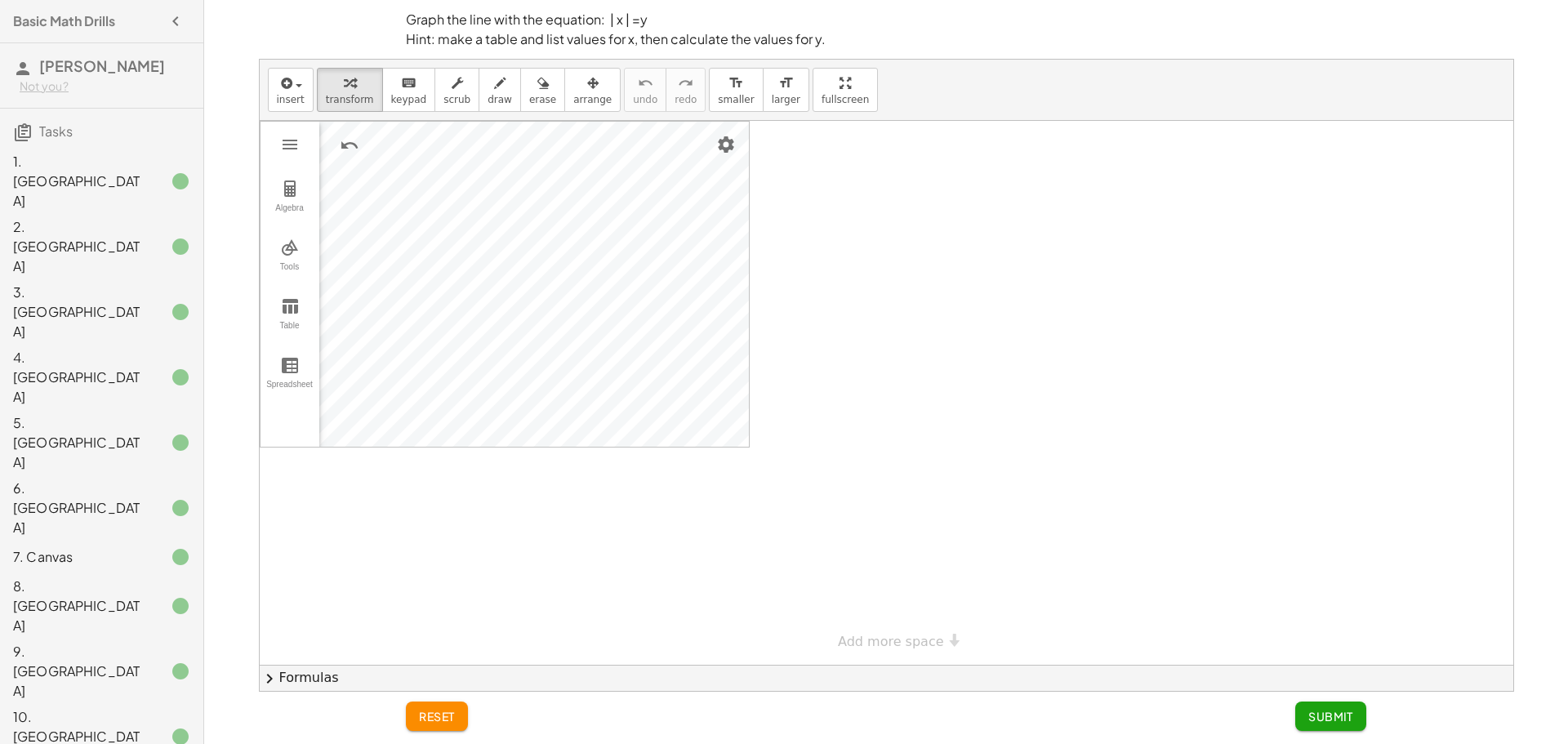
drag, startPoint x: 954, startPoint y: 301, endPoint x: 1055, endPoint y: 314, distance: 101.8
click at [954, 289] on div at bounding box center [886, 393] width 1254 height 544
click at [901, 333] on div at bounding box center [886, 393] width 1254 height 544
click at [901, 329] on div at bounding box center [886, 393] width 1254 height 544
click at [913, 322] on div at bounding box center [886, 393] width 1254 height 544
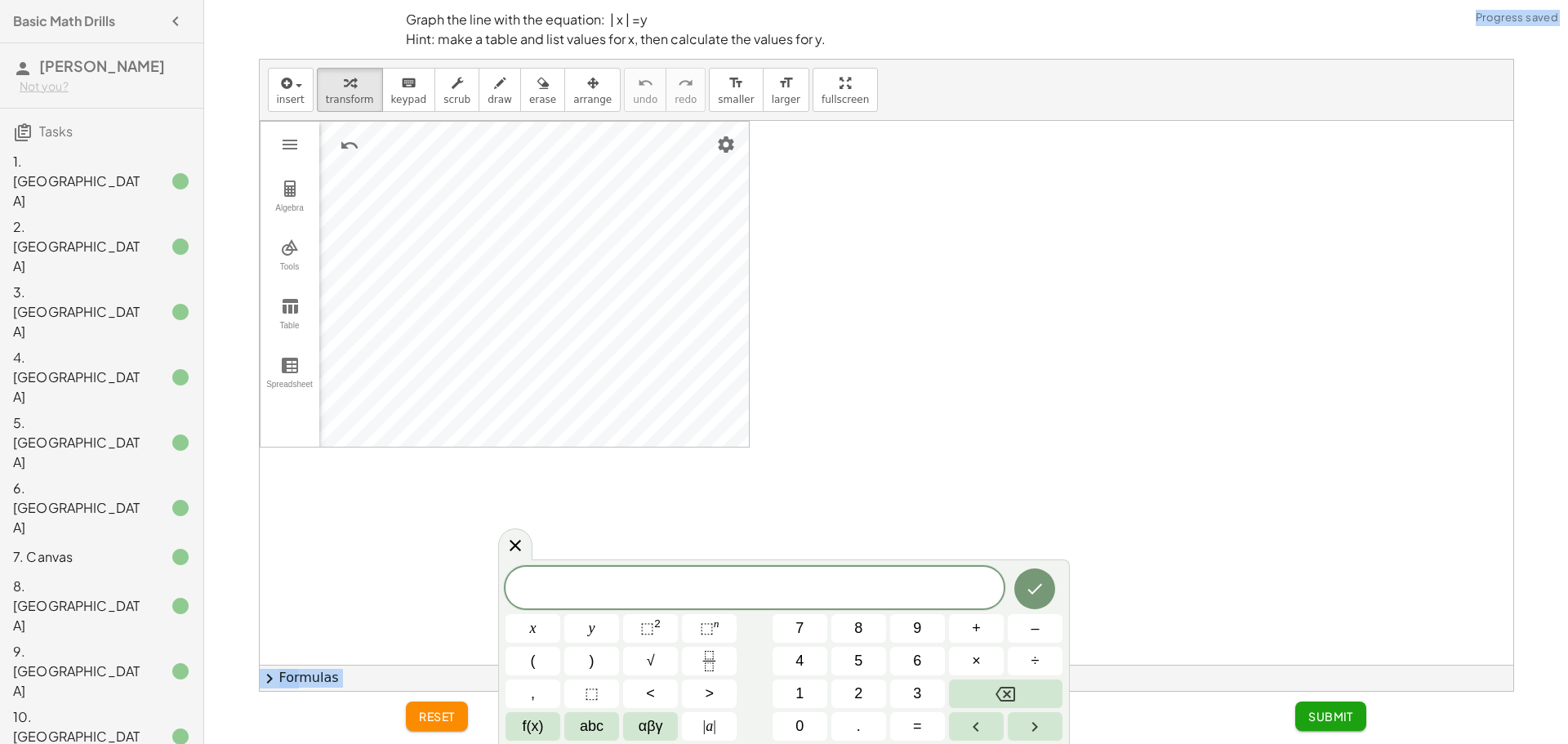
drag, startPoint x: 826, startPoint y: 562, endPoint x: 821, endPoint y: 496, distance: 66.2
click at [821, 496] on body "Basic Math Drills [PERSON_NAME] Not you? Tasks 1. Canvas 2. Canvas 3. Canvas 4.…" at bounding box center [784, 372] width 1568 height 744
click at [709, 735] on span "| a |" at bounding box center [709, 726] width 13 height 22
click at [1031, 590] on icon "Done" at bounding box center [1034, 589] width 20 height 20
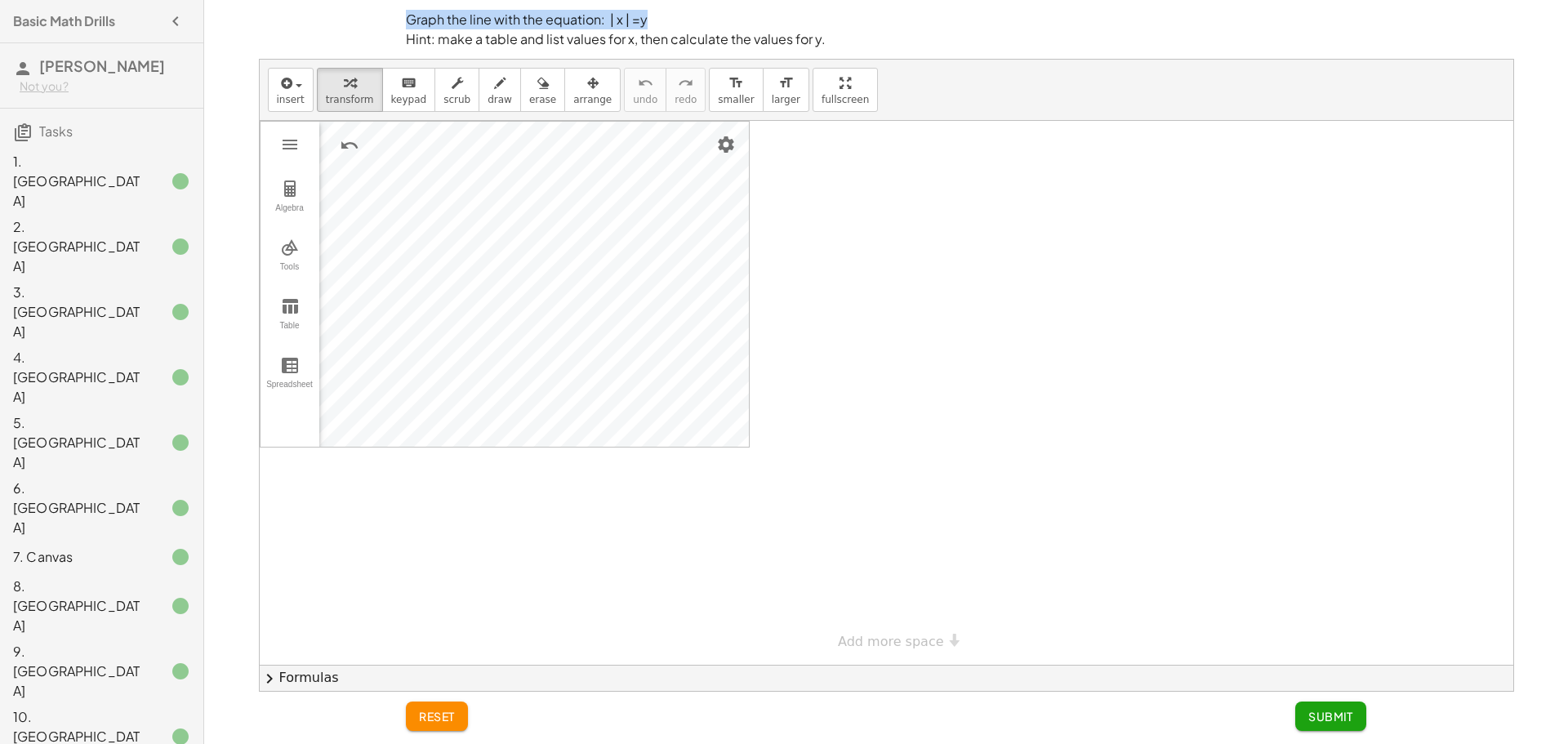
drag, startPoint x: 386, startPoint y: 26, endPoint x: 1014, endPoint y: 18, distance: 628.1
click at [0, 0] on div "Graph the line with the equation: | x | =y Hint: make a table and list values f…" at bounding box center [0, 0] width 0 height 0
copy p "Graph the line with the equation: | x | =y"
click at [1144, 351] on div at bounding box center [886, 393] width 1254 height 544
click at [616, 26] on p "Graph the line with the equation: | x | =y Hint: make a table and list values f…" at bounding box center [886, 29] width 961 height 39
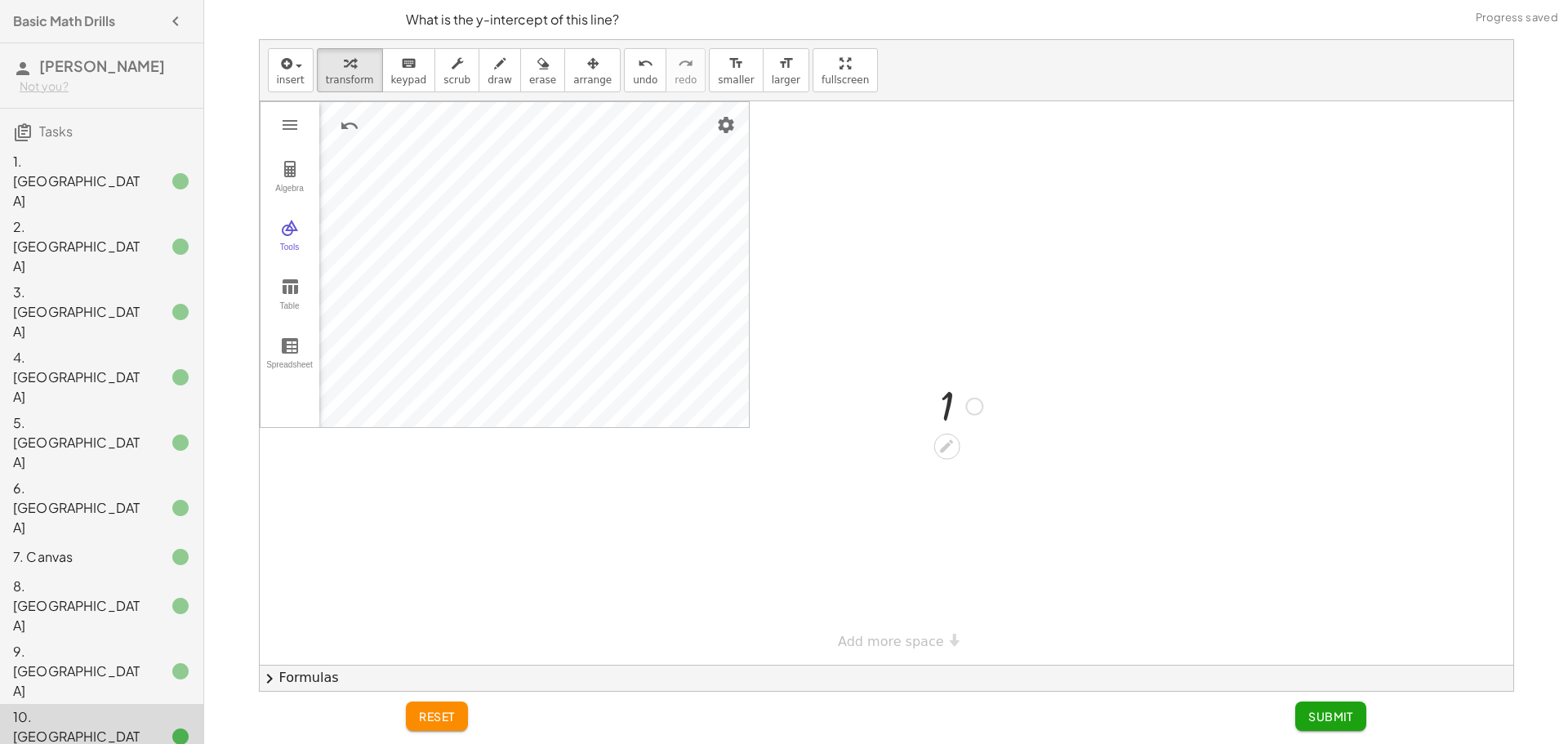
drag, startPoint x: 929, startPoint y: 413, endPoint x: 950, endPoint y: 416, distance: 21.2
click at [930, 413] on div at bounding box center [928, 405] width 24 height 62
click at [950, 416] on div at bounding box center [963, 405] width 59 height 54
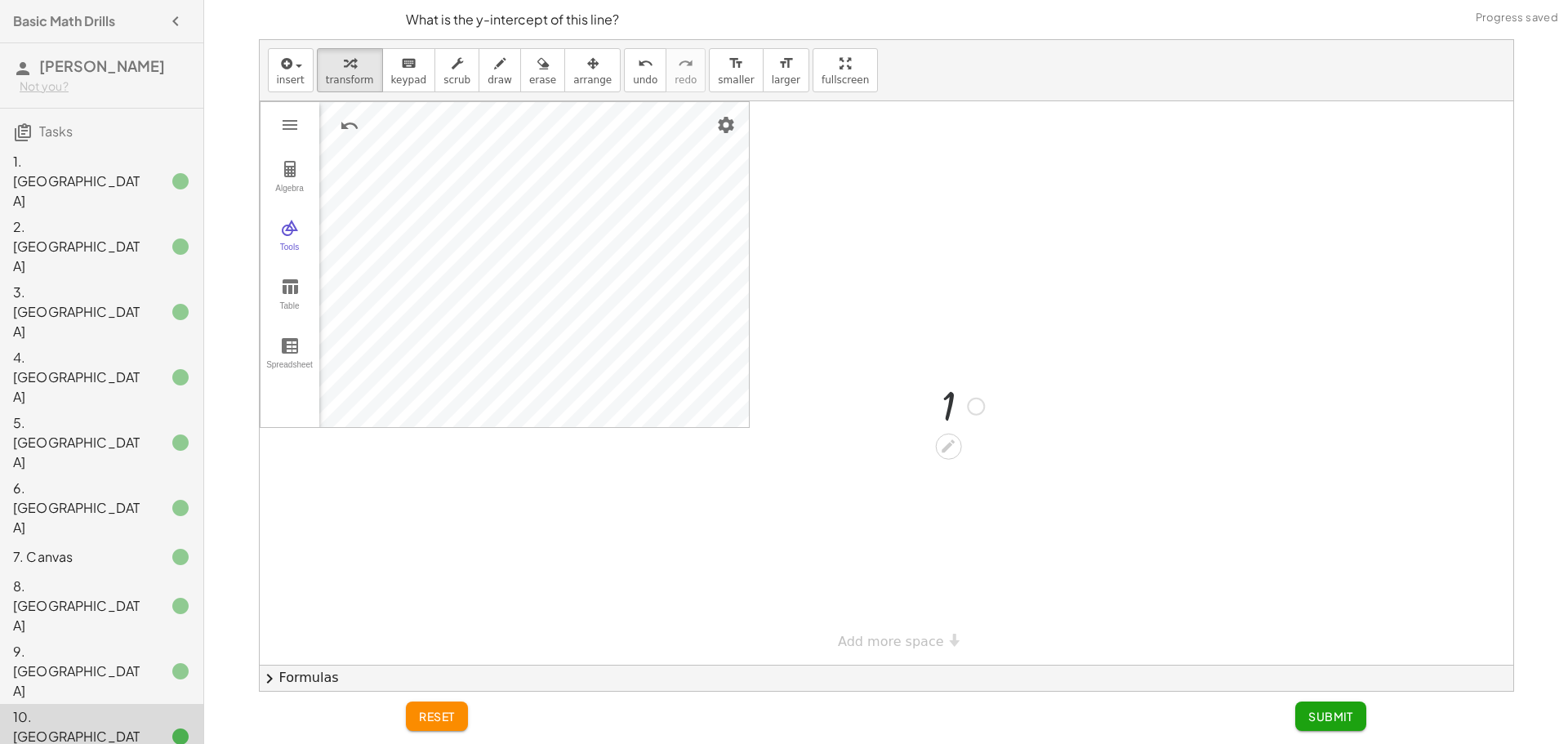
click at [950, 416] on div at bounding box center [963, 405] width 59 height 54
click at [950, 409] on div at bounding box center [963, 405] width 59 height 54
click at [936, 437] on div at bounding box center [886, 383] width 1254 height 564
click at [939, 393] on div at bounding box center [930, 405] width 24 height 62
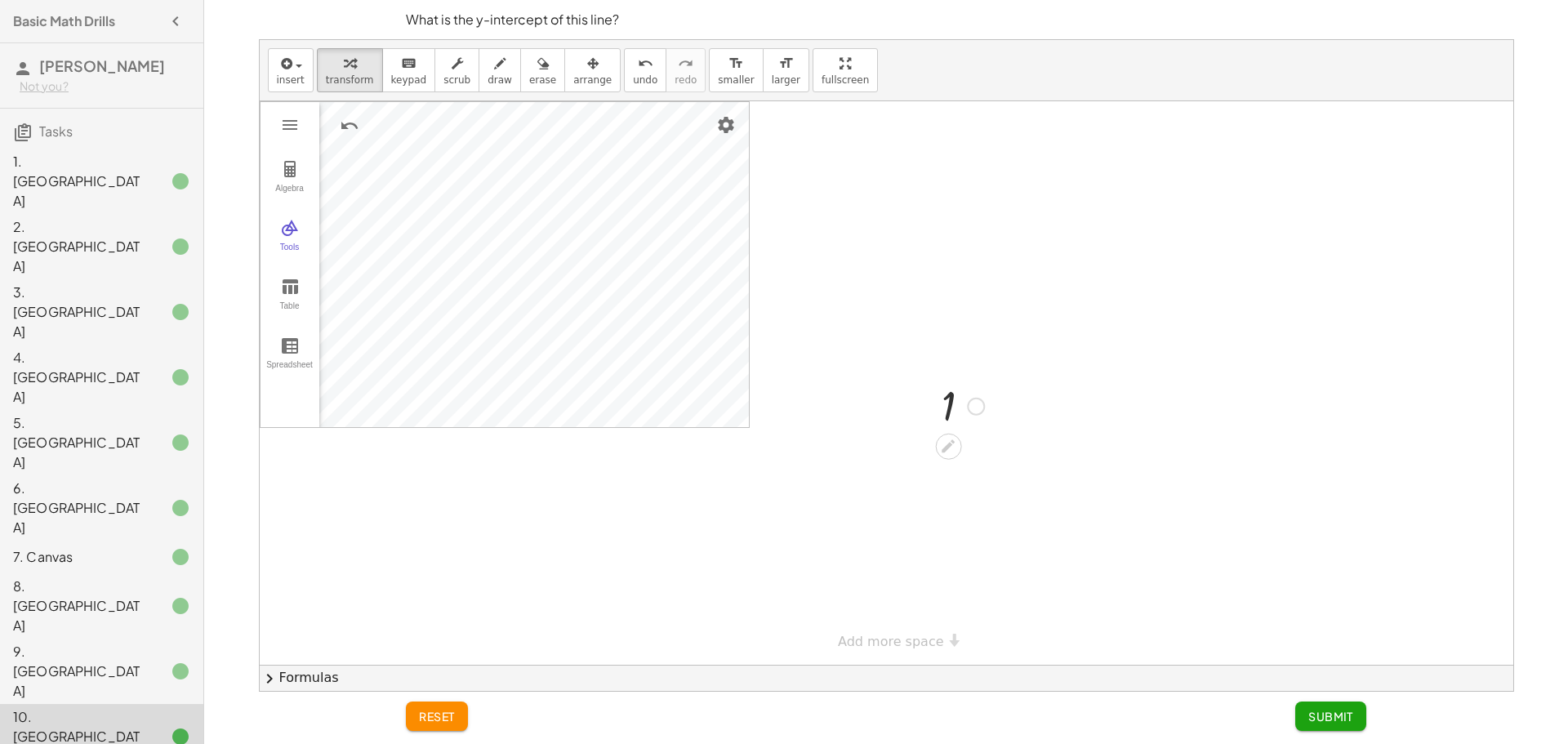
click at [943, 398] on div at bounding box center [963, 405] width 59 height 54
click at [801, 381] on div at bounding box center [886, 383] width 1254 height 564
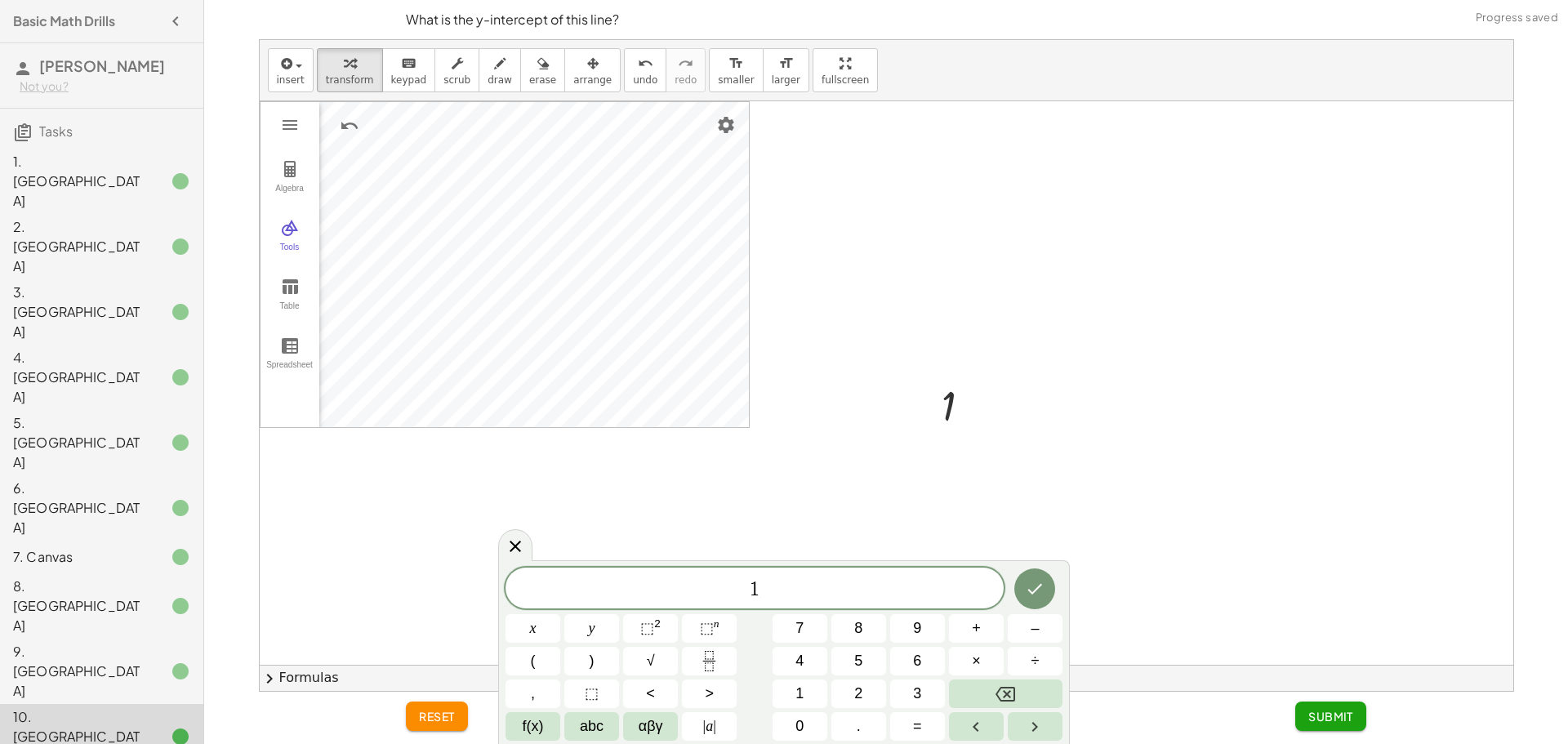
click at [780, 590] on span "1 ​" at bounding box center [755, 590] width 498 height 23
click at [779, 590] on span "1 ​" at bounding box center [755, 590] width 498 height 23
drag, startPoint x: 763, startPoint y: 587, endPoint x: 705, endPoint y: 585, distance: 58.0
click at [705, 585] on span "1 ​" at bounding box center [755, 590] width 498 height 23
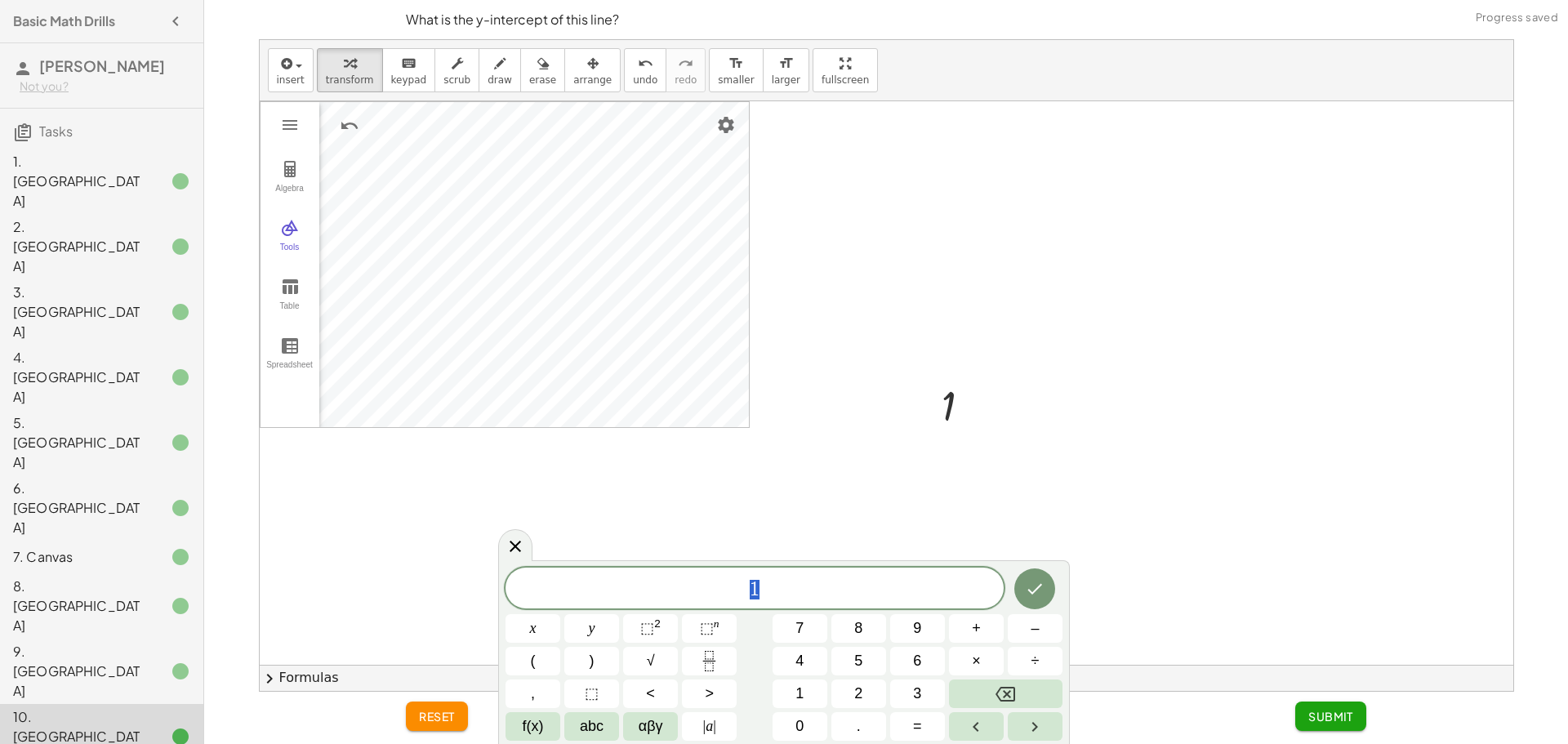
click at [500, 535] on div at bounding box center [886, 383] width 1254 height 564
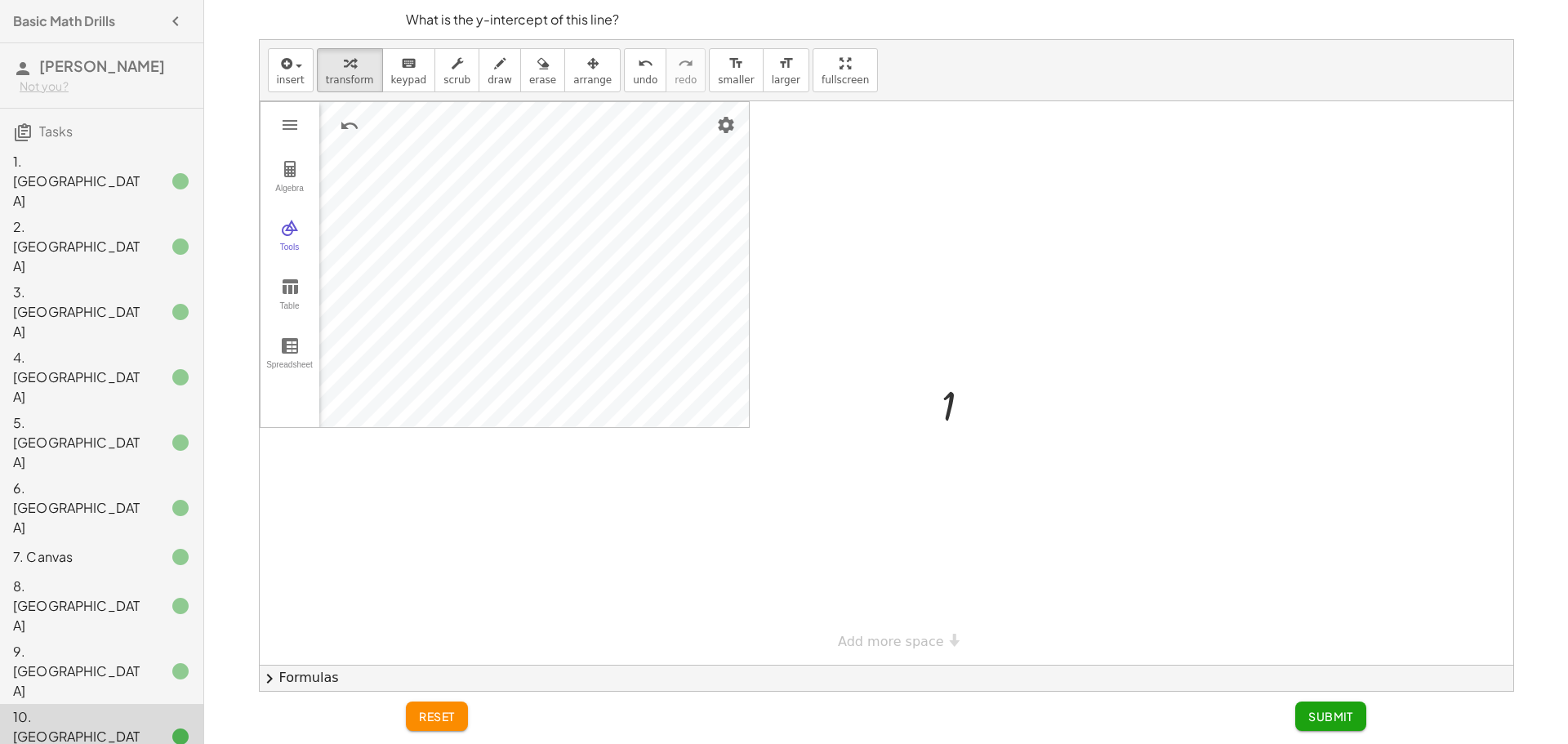
drag, startPoint x: 502, startPoint y: 534, endPoint x: 519, endPoint y: 541, distance: 18.4
click at [504, 535] on div at bounding box center [886, 383] width 1254 height 564
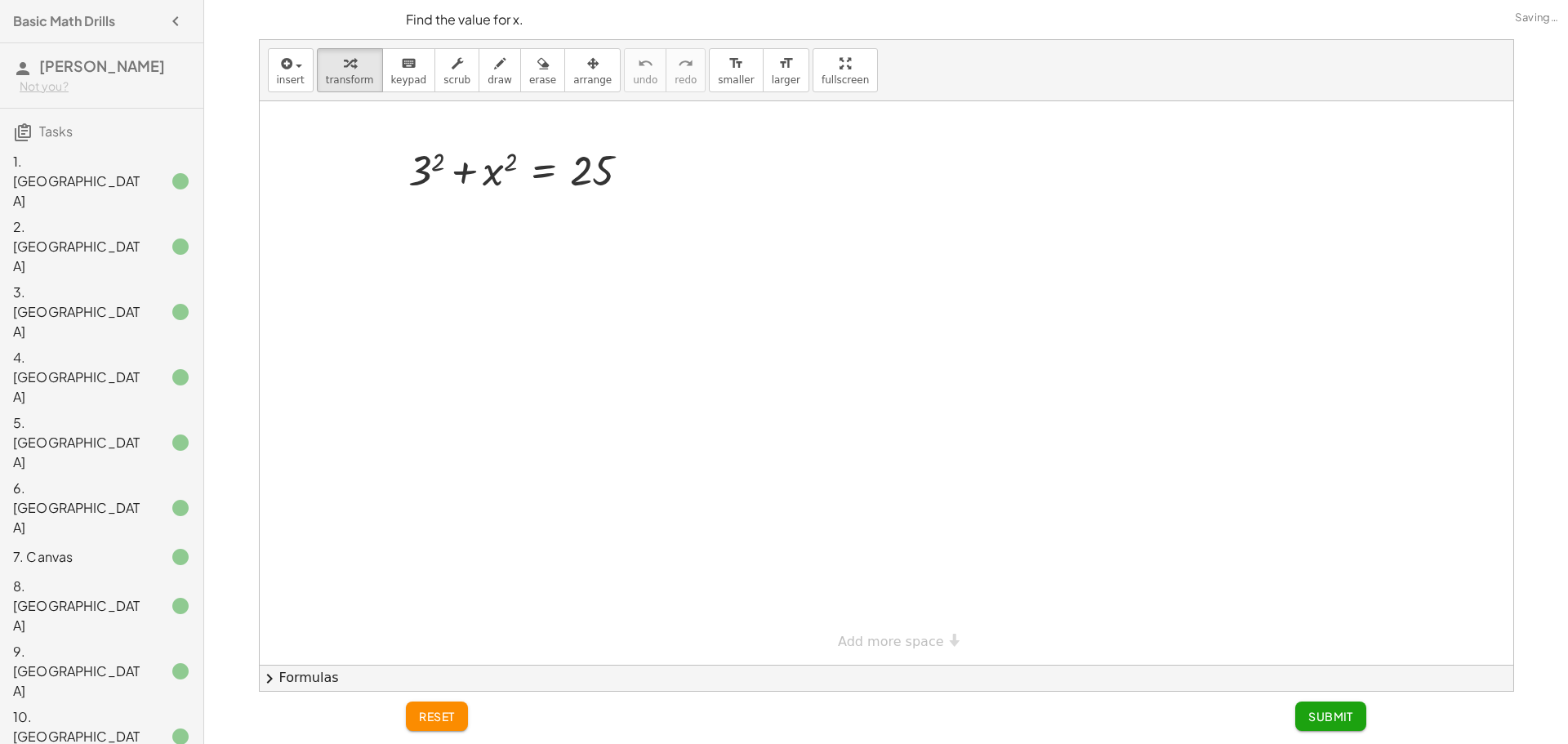
click at [597, 375] on div at bounding box center [886, 383] width 1254 height 564
click at [726, 364] on div at bounding box center [886, 383] width 1254 height 564
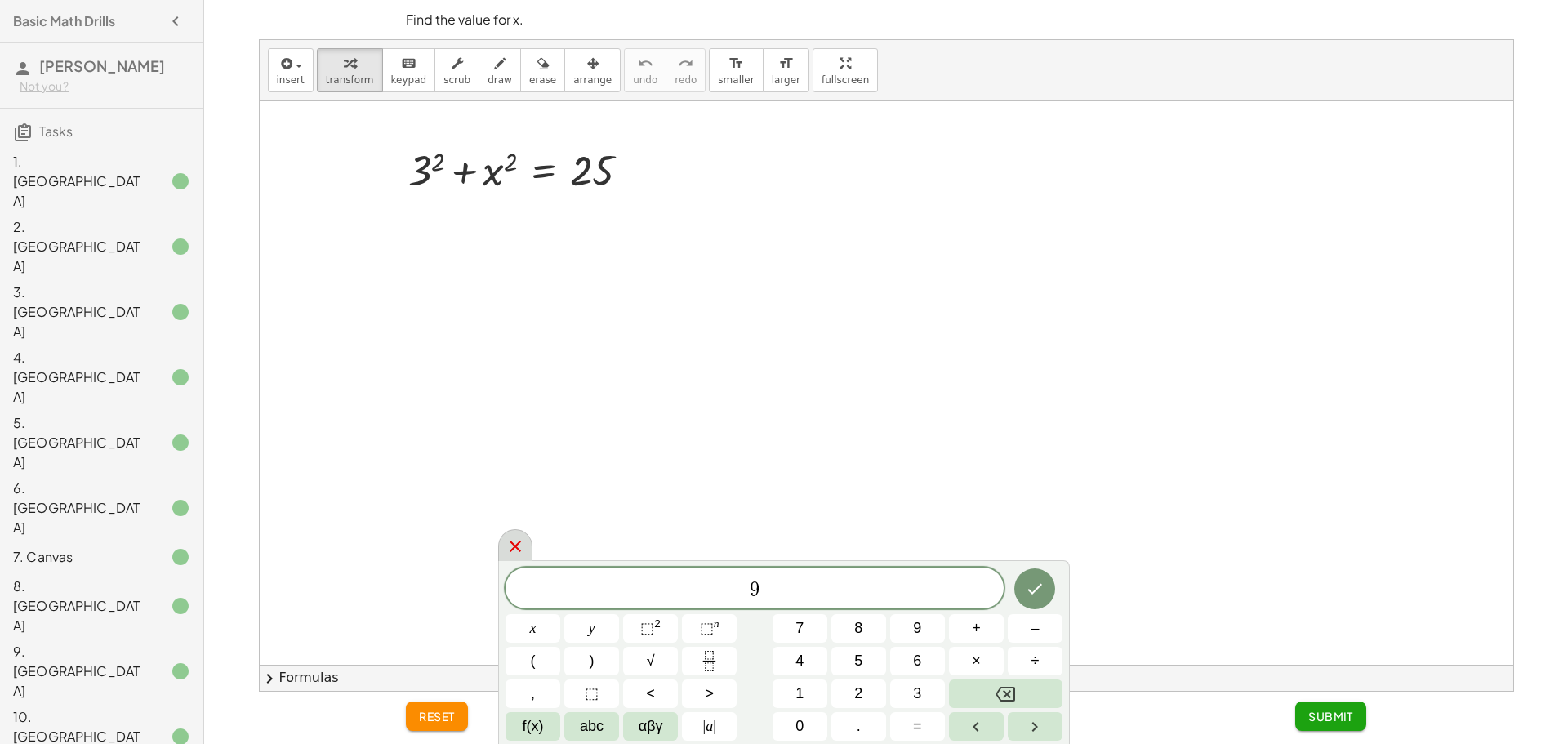
click at [518, 543] on icon at bounding box center [515, 546] width 11 height 11
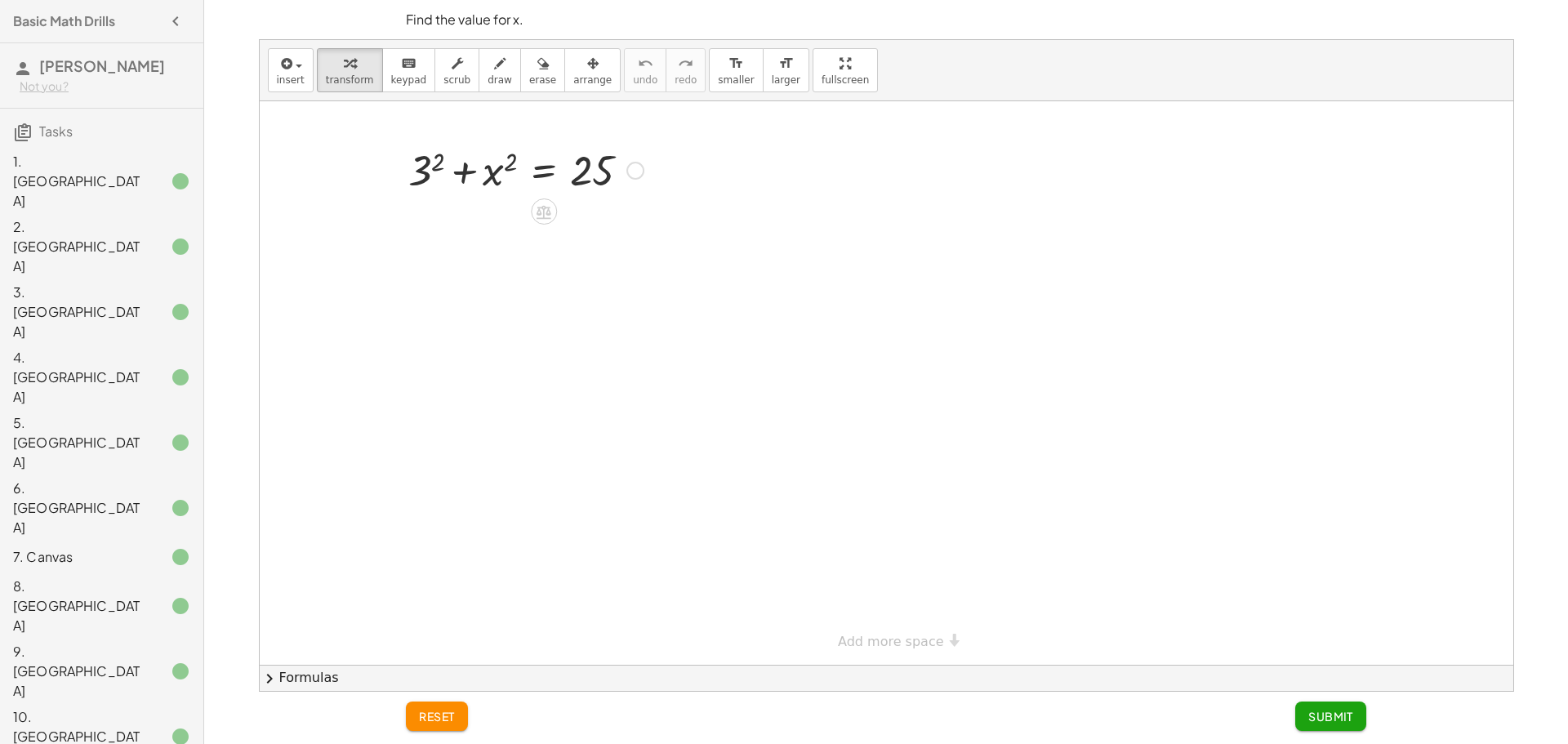
click at [500, 143] on div at bounding box center [526, 169] width 251 height 55
click at [494, 159] on div at bounding box center [526, 169] width 251 height 55
click at [494, 162] on div at bounding box center [526, 169] width 251 height 55
drag, startPoint x: 431, startPoint y: 166, endPoint x: 415, endPoint y: 171, distance: 16.8
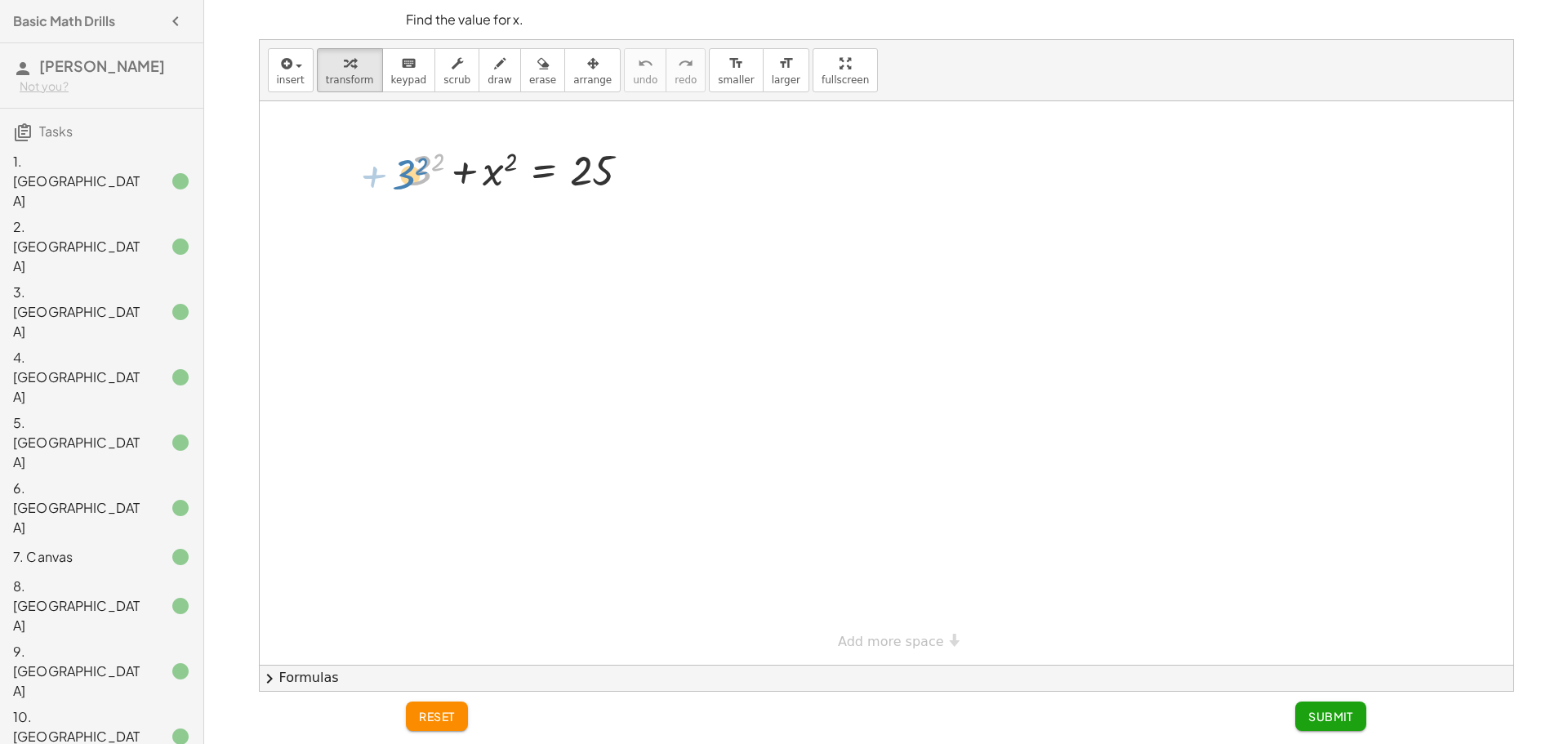
click at [415, 171] on div at bounding box center [526, 169] width 251 height 55
click at [553, 211] on div "+ 3 2 + x 2 = 25" at bounding box center [886, 383] width 1254 height 564
click at [736, 294] on div at bounding box center [886, 383] width 1254 height 564
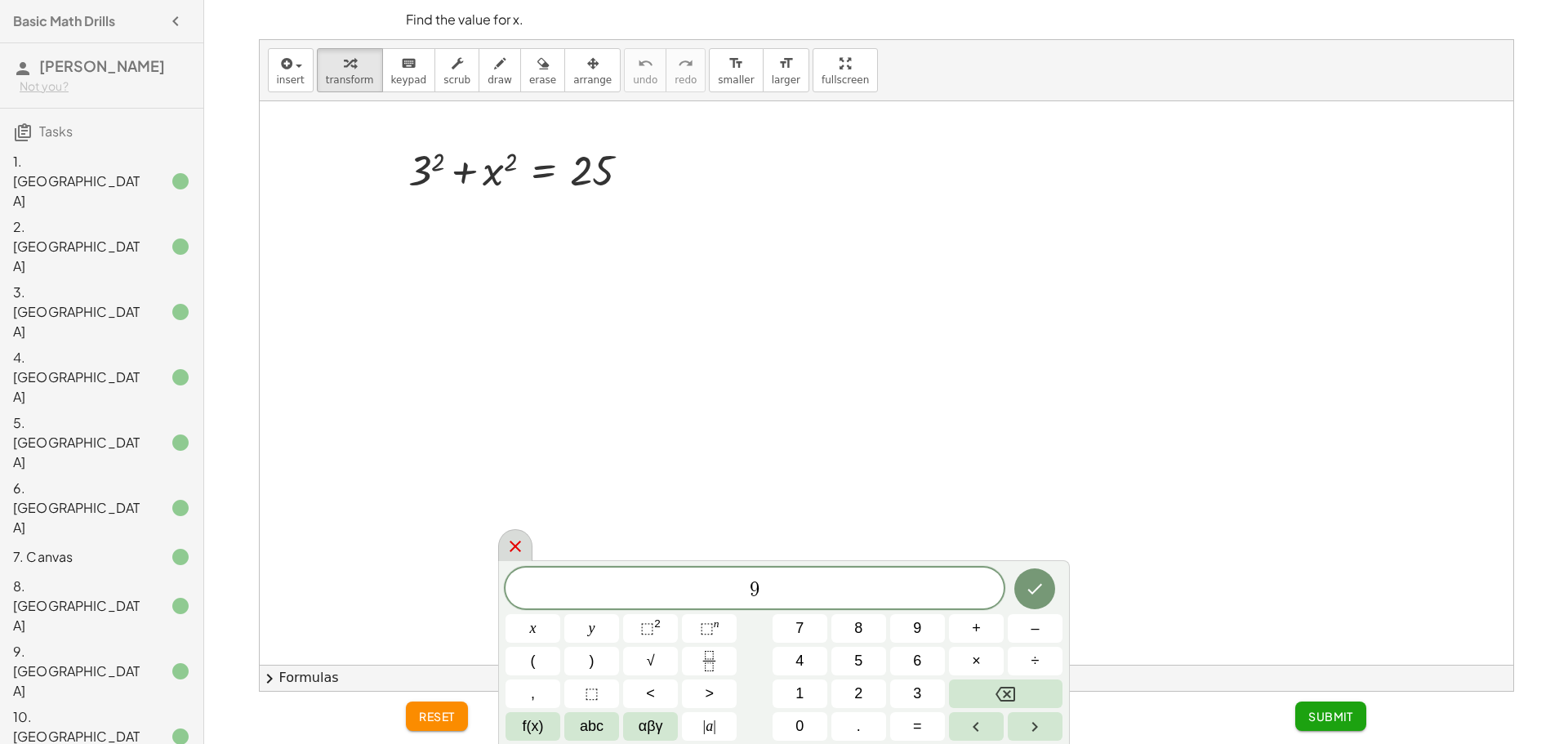
click at [520, 550] on icon at bounding box center [515, 546] width 11 height 11
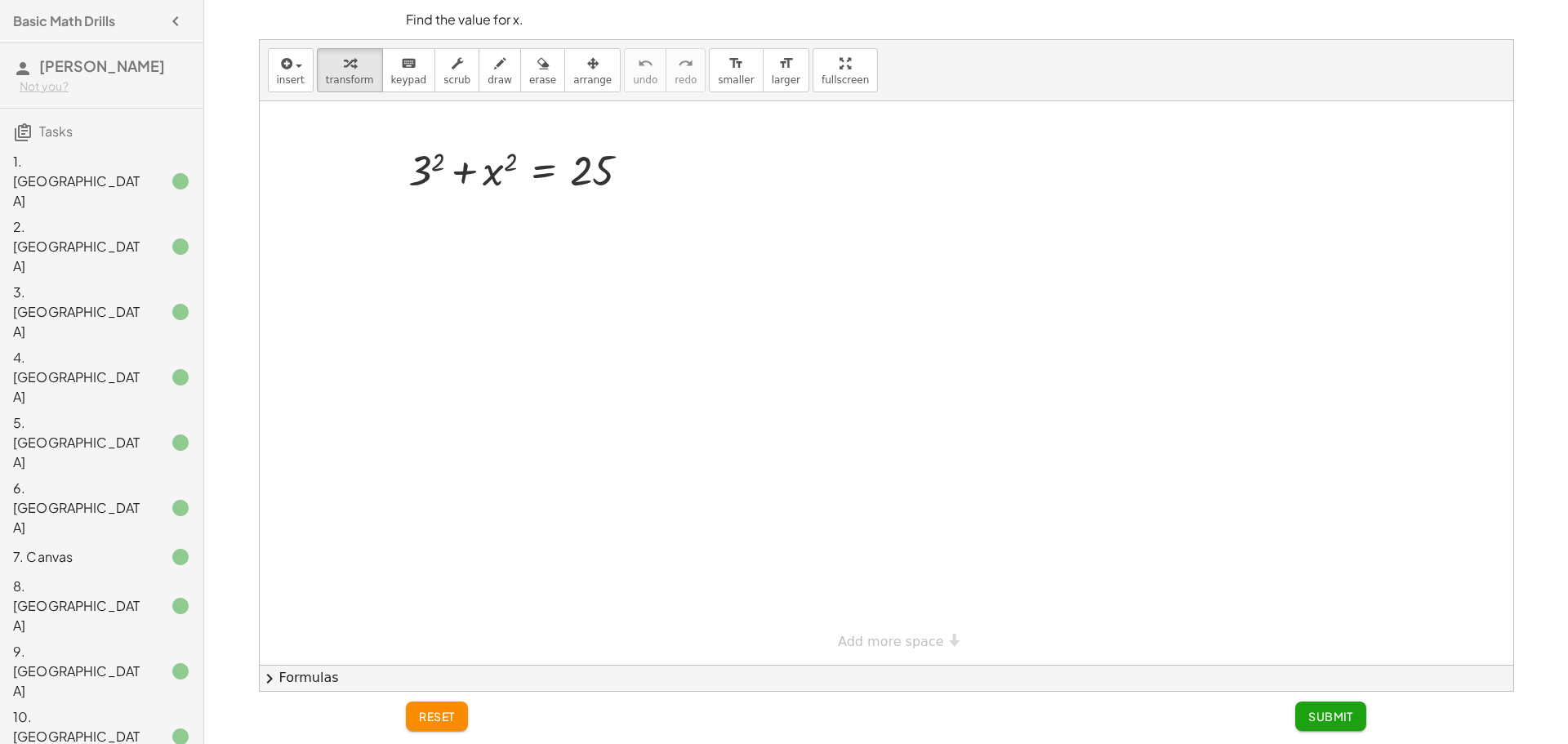
click at [736, 232] on div at bounding box center [886, 383] width 1254 height 564
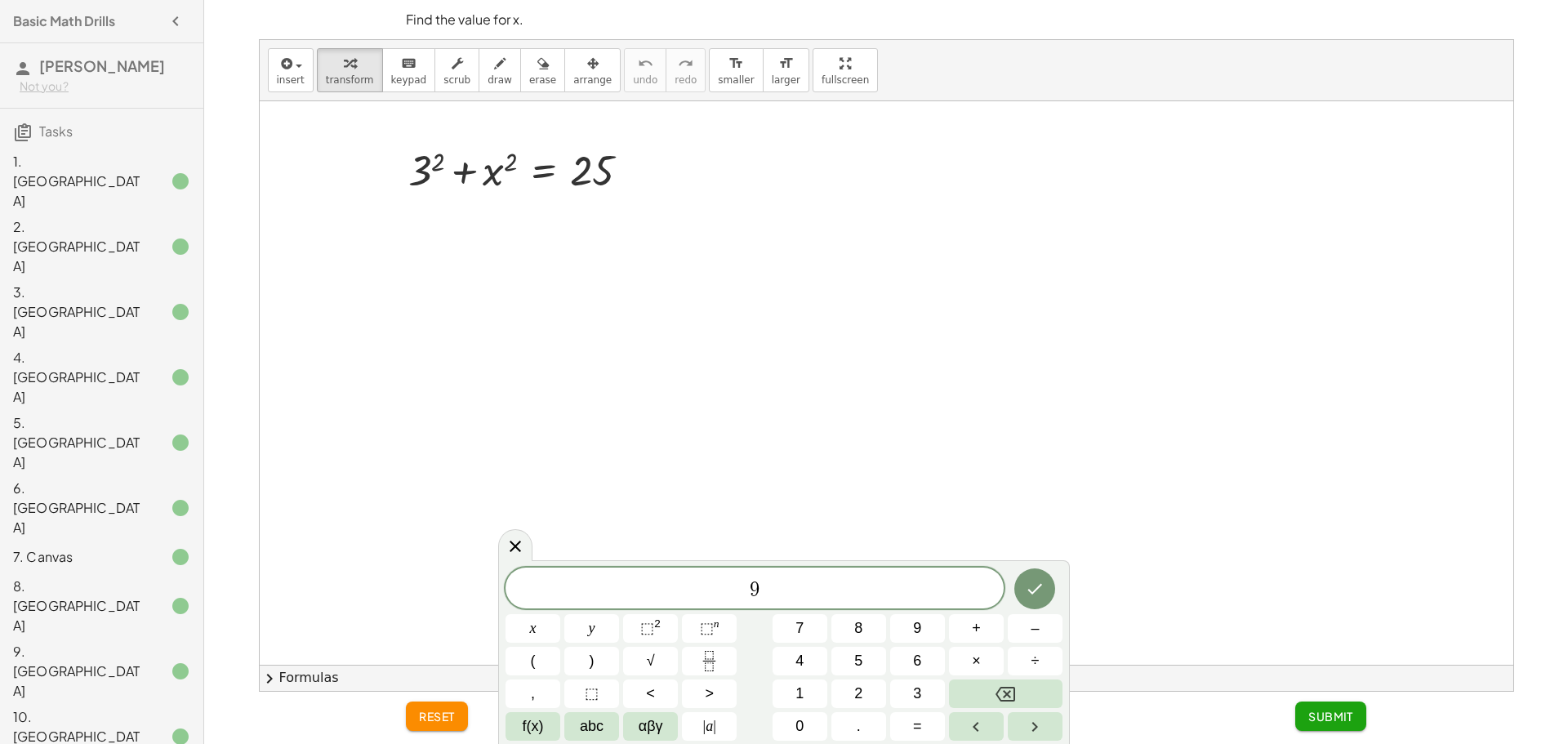
click at [507, 540] on icon at bounding box center [515, 546] width 20 height 20
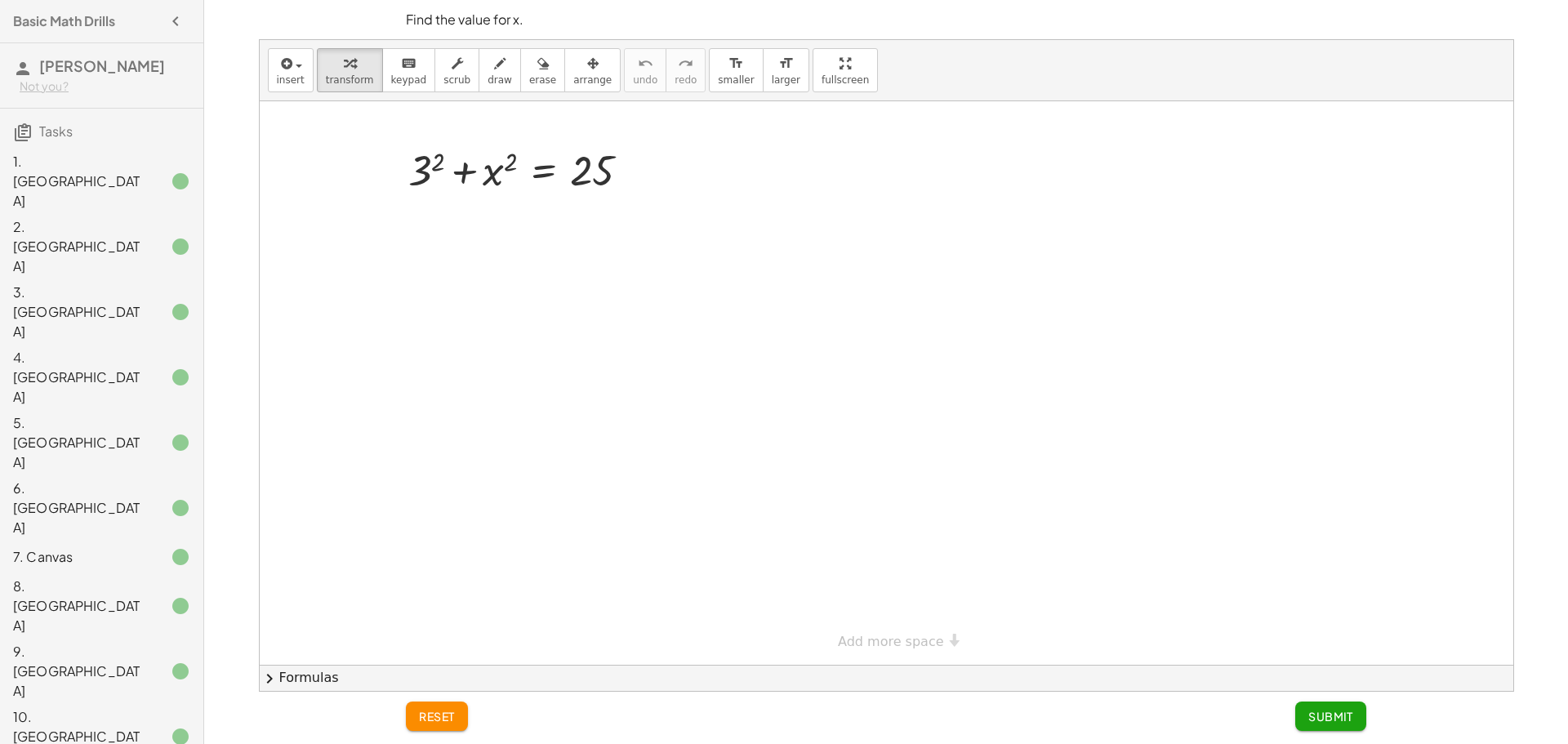
click at [138, 282] on div "3. [GEOGRAPHIC_DATA]" at bounding box center [79, 312] width 132 height 59
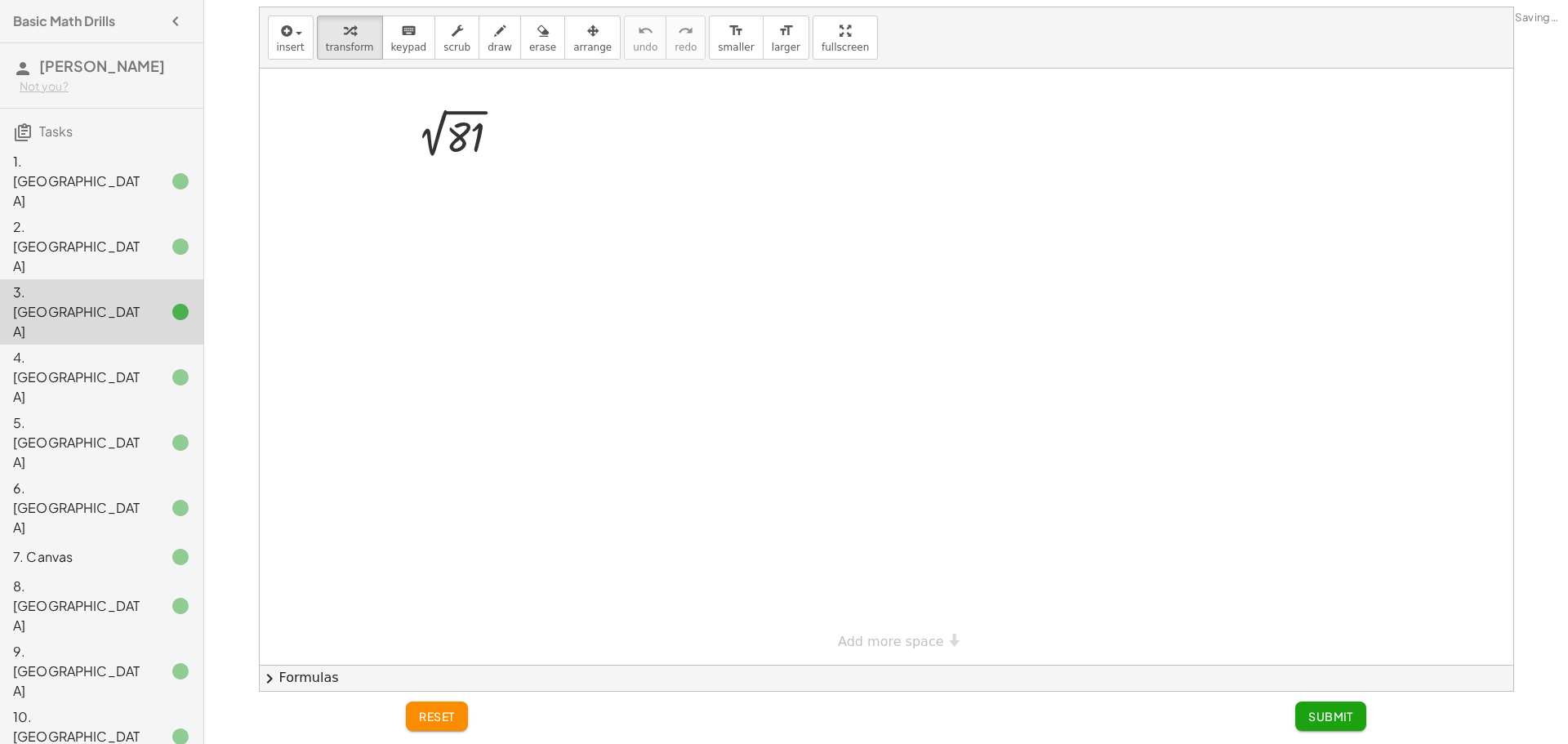
click at [136, 217] on div "2. [GEOGRAPHIC_DATA]" at bounding box center [79, 247] width 132 height 59
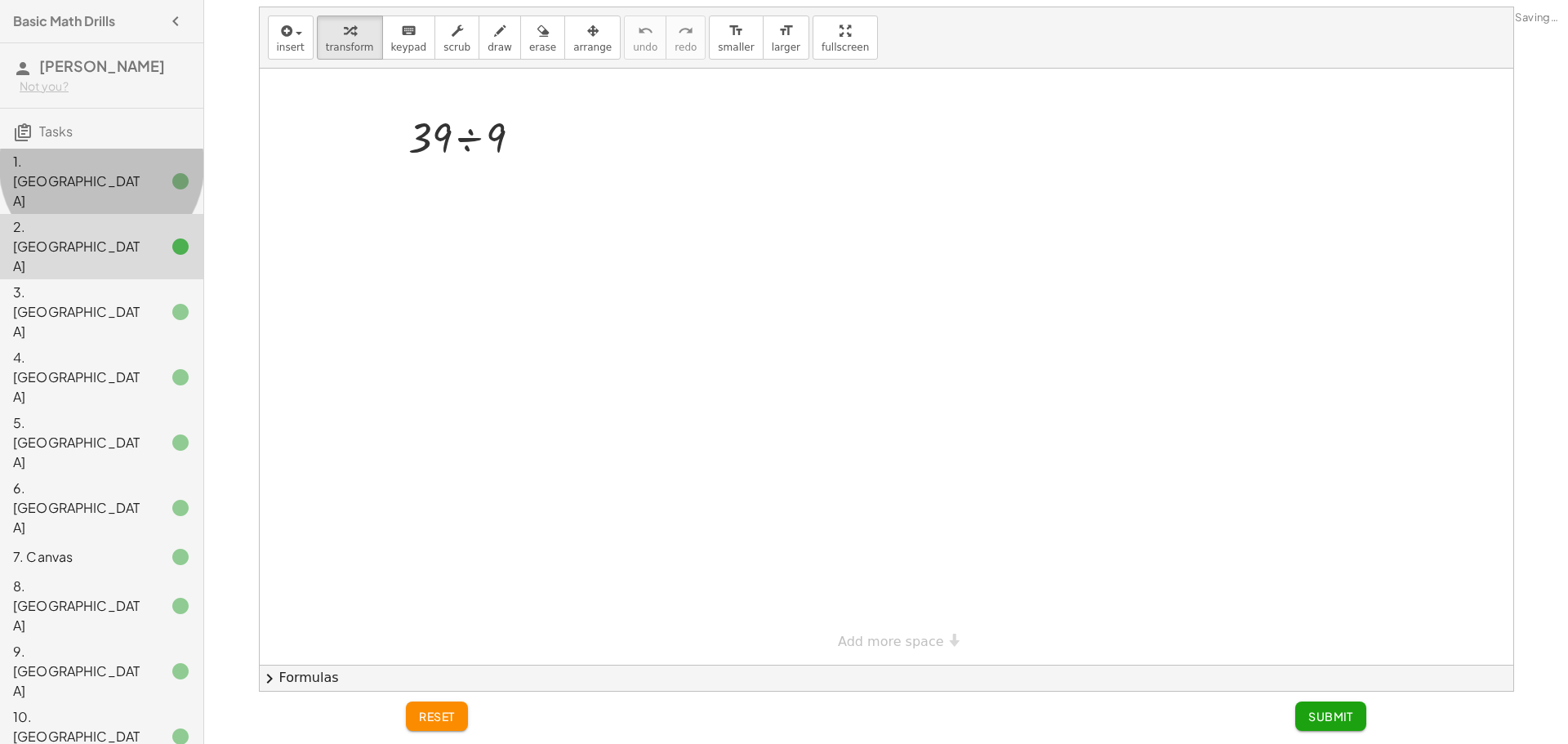
click at [134, 165] on div "1. [GEOGRAPHIC_DATA]" at bounding box center [79, 181] width 132 height 59
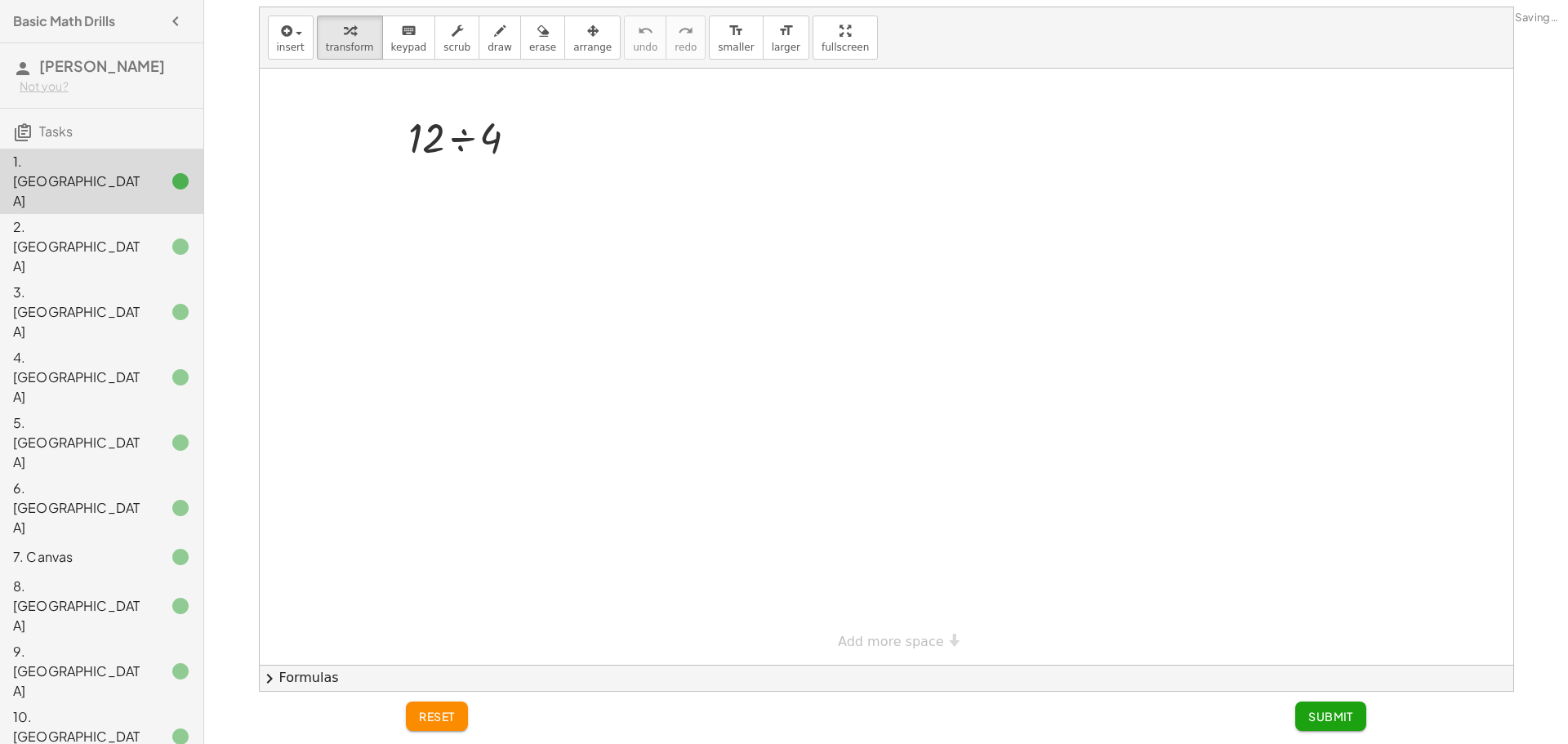
click at [136, 143] on div "1. Canvas 2. Canvas 3. Canvas 4. Canvas 5. Canvas 6. Canvas 7. Canvas 8. Canvas…" at bounding box center [101, 524] width 204 height 765
click at [144, 123] on h3 "Tasks" at bounding box center [101, 126] width 204 height 35
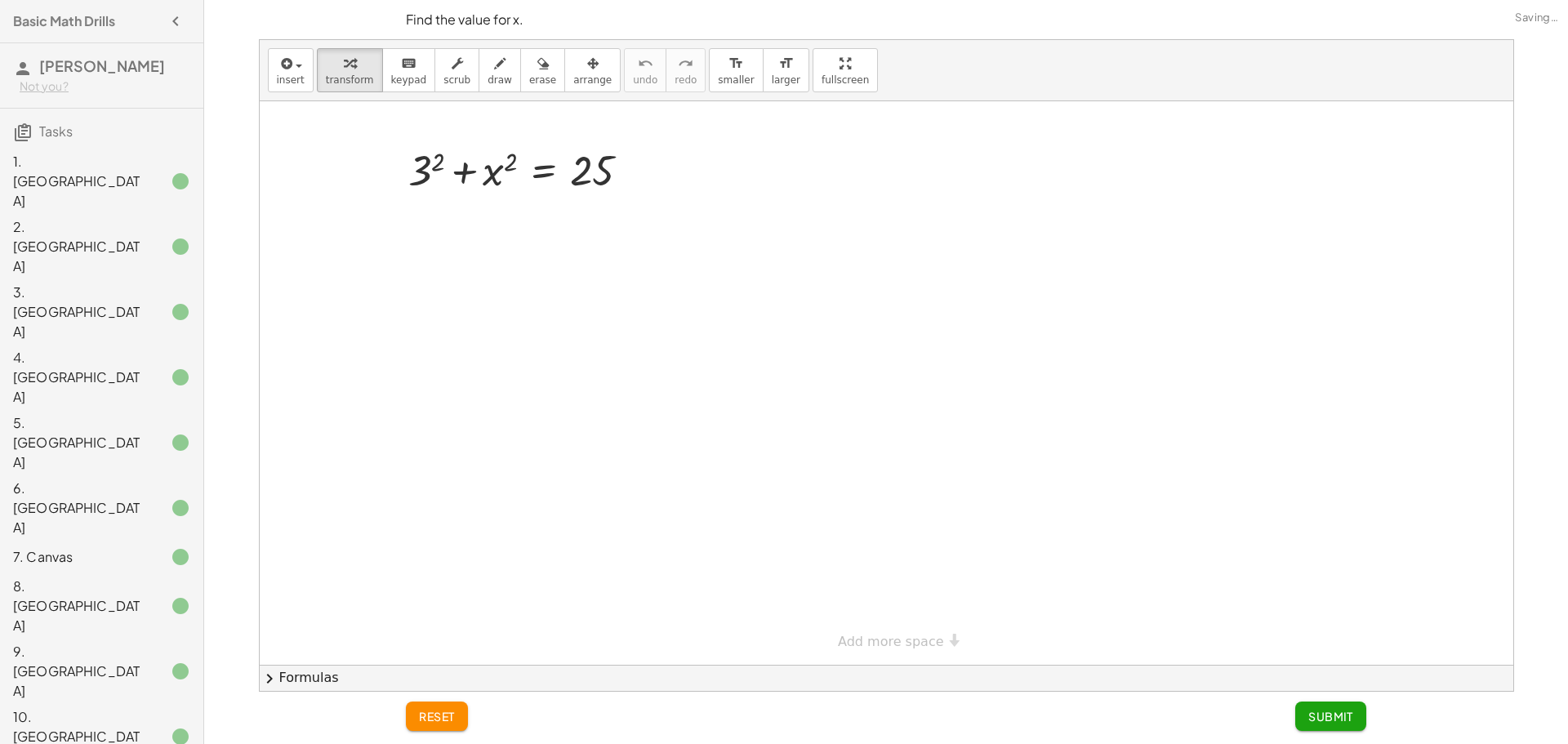
click at [813, 311] on div at bounding box center [886, 383] width 1254 height 564
drag, startPoint x: 707, startPoint y: 292, endPoint x: 709, endPoint y: 282, distance: 10.2
click at [707, 291] on div at bounding box center [886, 383] width 1254 height 564
click at [1298, 733] on div "reset Submit" at bounding box center [885, 718] width 980 height 52
click at [1305, 719] on button "Submit" at bounding box center [1331, 716] width 71 height 29
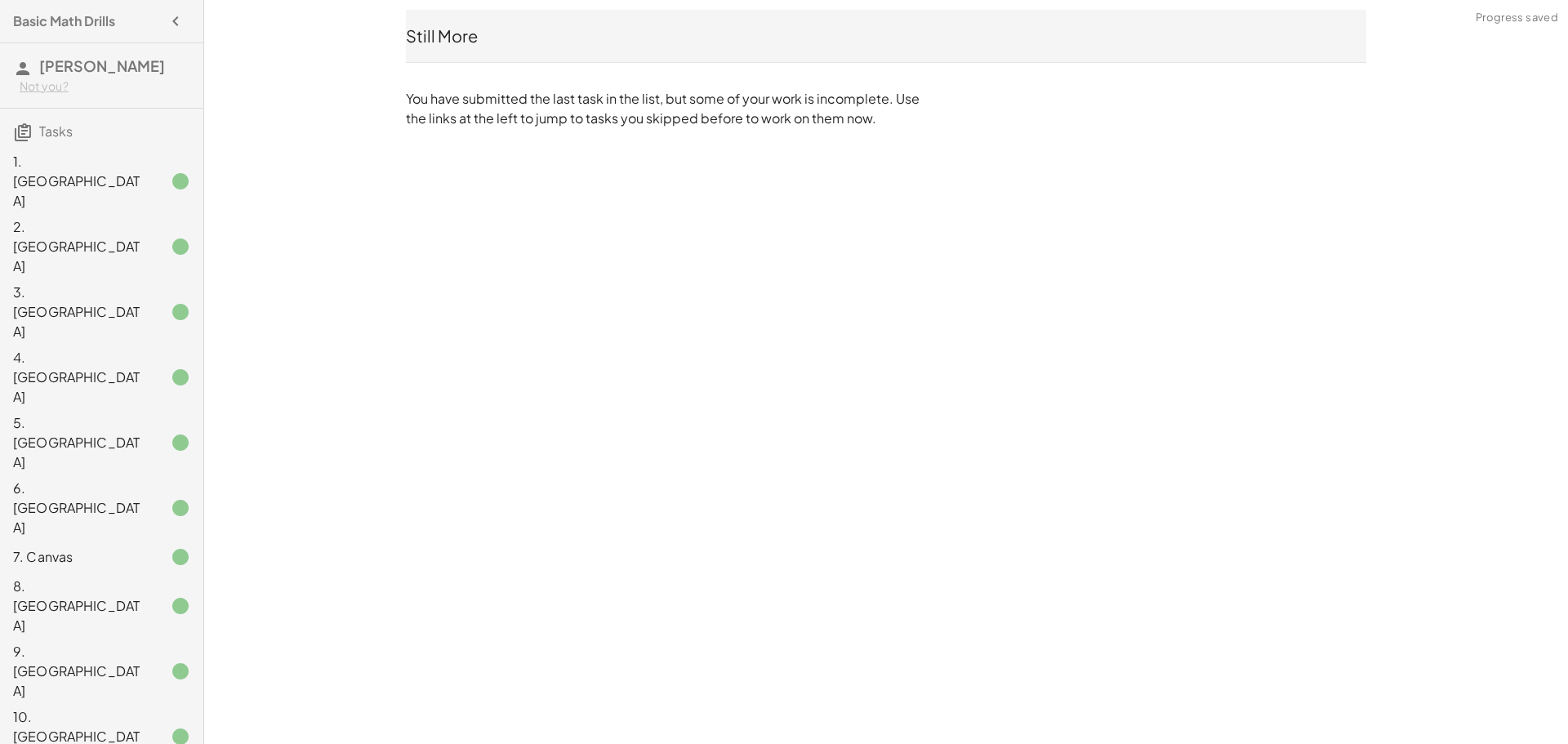
click at [74, 551] on div "Basic Math Drills [PERSON_NAME] Not you? Tasks 1. Canvas 2. Canvas 3. Canvas 4.…" at bounding box center [101, 372] width 204 height 744
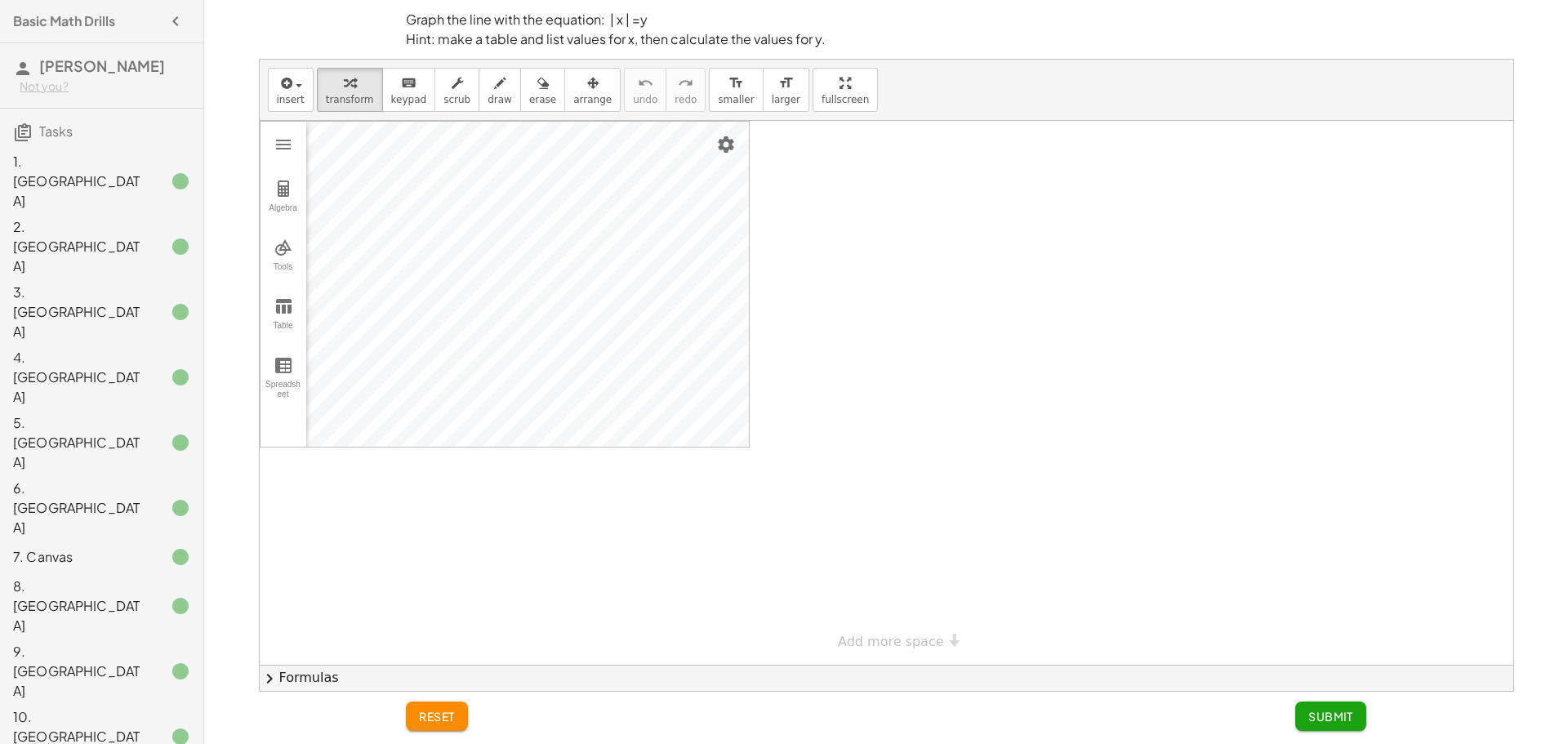
click at [239, 302] on div "insert select one: Math Expression Function Text Youtube Video Graphing Geometr…" at bounding box center [886, 375] width 1351 height 633
drag, startPoint x: 251, startPoint y: 305, endPoint x: 279, endPoint y: 307, distance: 28.1
click at [252, 305] on div "insert select one: Math Expression Function Text Youtube Video Graphing Geometr…" at bounding box center [886, 375] width 1351 height 633
click at [279, 307] on img "Graphing Calculator" at bounding box center [283, 306] width 20 height 20
click at [396, 278] on div "x" at bounding box center [445, 283] width 251 height 325
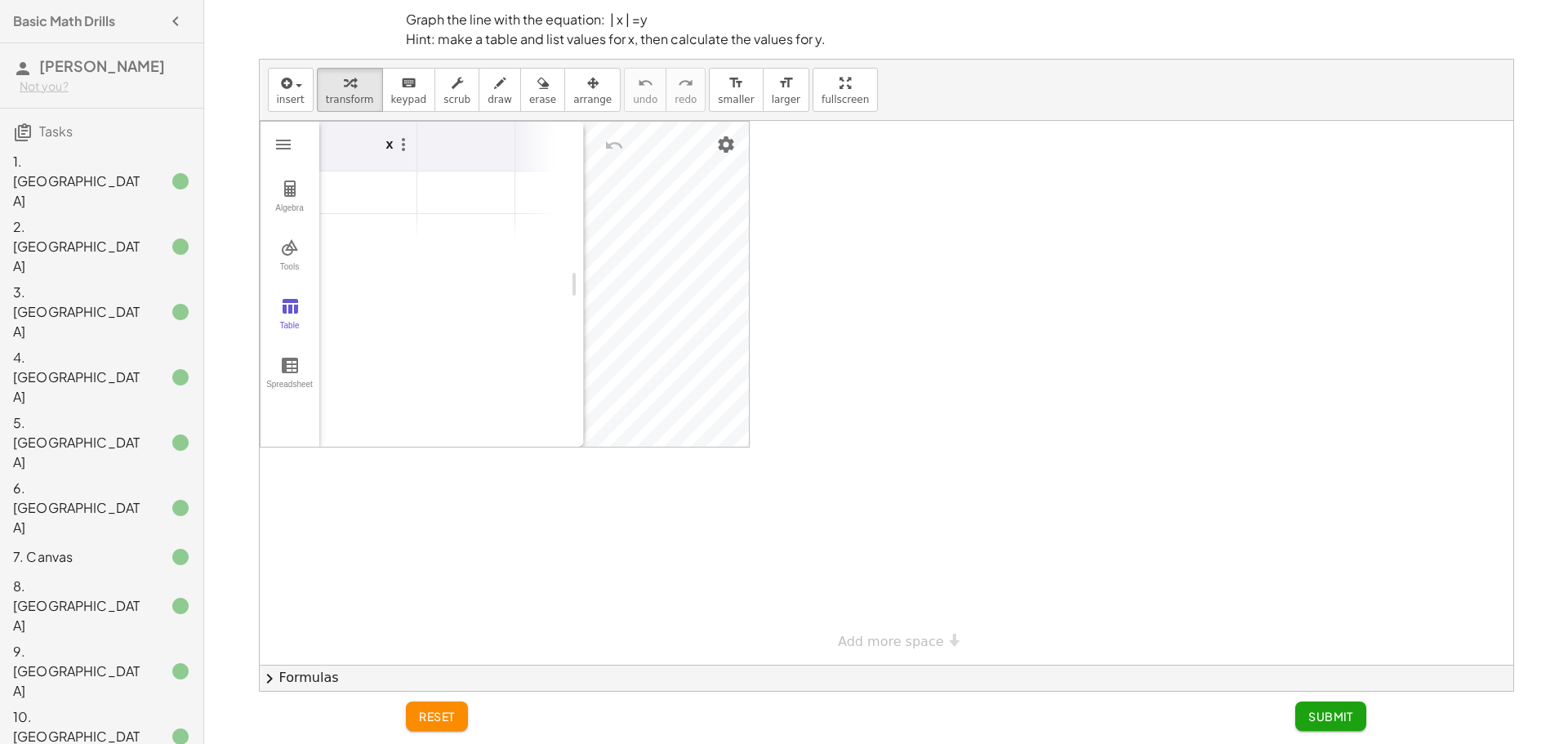
click at [383, 152] on div "x" at bounding box center [395, 146] width 43 height 49
drag, startPoint x: 419, startPoint y: 136, endPoint x: 459, endPoint y: 146, distance: 41.2
click at [428, 138] on tr "x" at bounding box center [466, 146] width 294 height 50
click at [465, 148] on th "Graphing Calculator" at bounding box center [466, 146] width 98 height 50
click at [479, 150] on th "Graphing Calculator" at bounding box center [466, 146] width 98 height 50
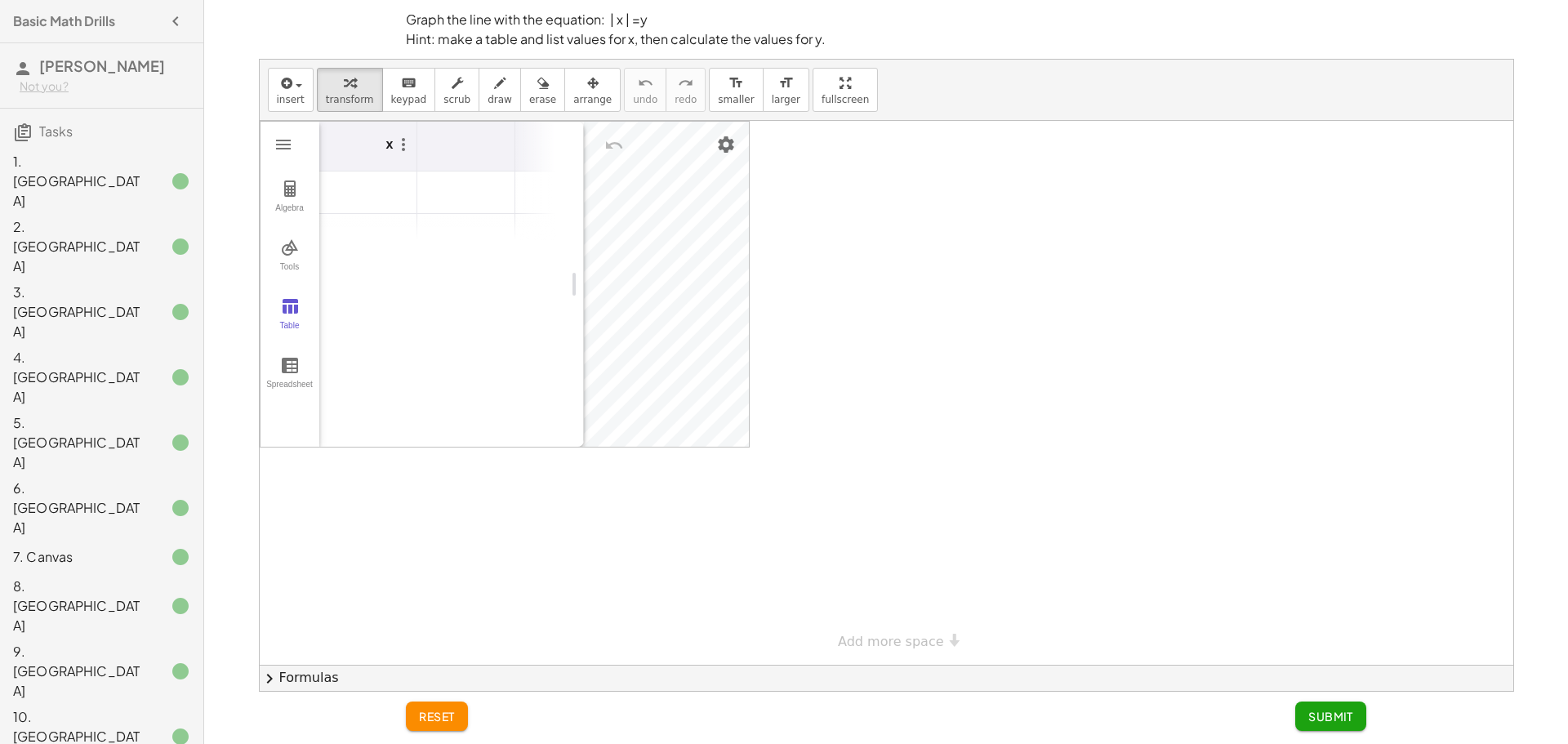
click at [450, 182] on td "Graphing Calculator" at bounding box center [466, 192] width 98 height 42
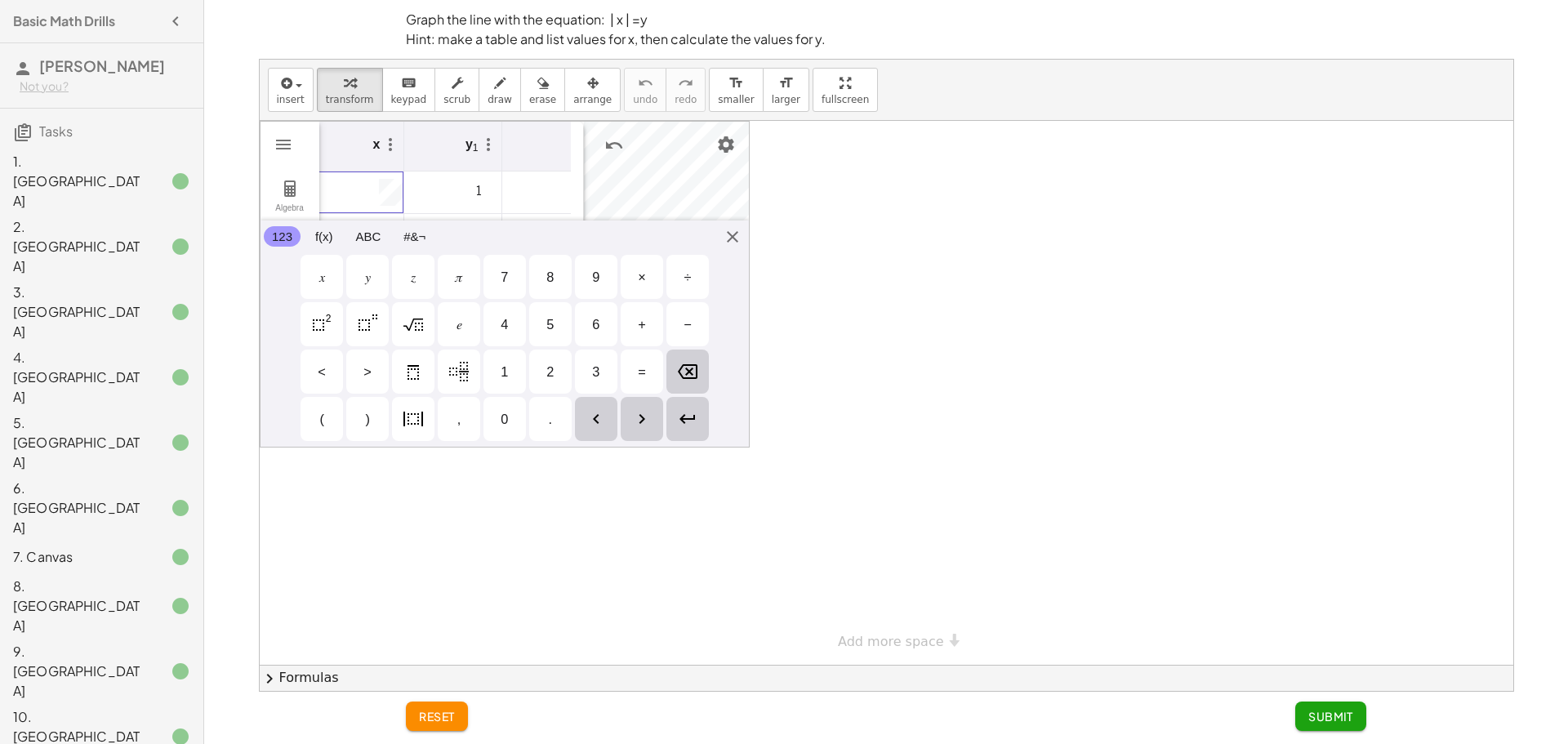
click at [379, 191] on td "Graphing Calculator" at bounding box center [355, 192] width 98 height 42
click at [365, 190] on tbody "1 1" at bounding box center [502, 158] width 392 height 127
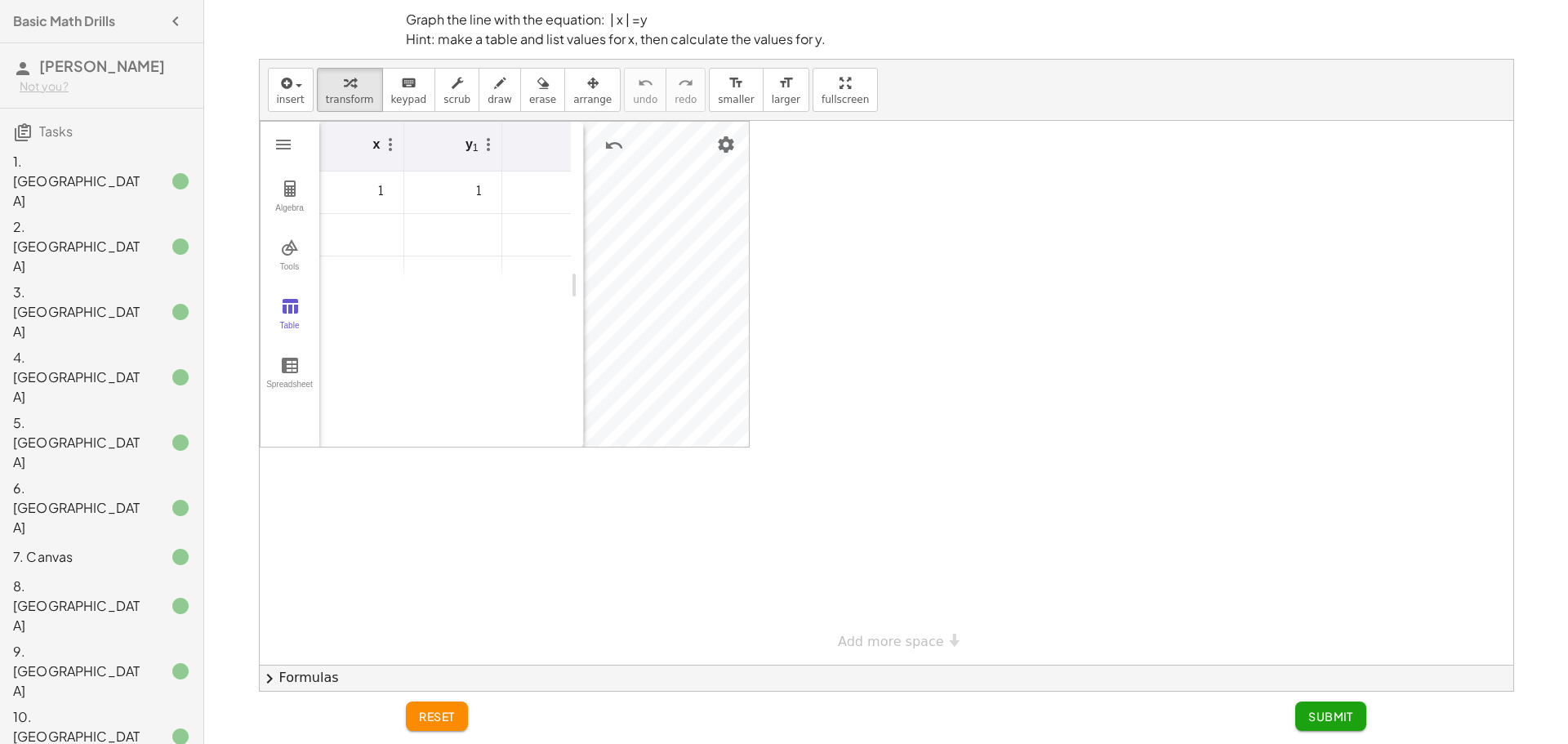
click at [377, 245] on td "Graphing Calculator" at bounding box center [355, 235] width 98 height 42
click at [456, 222] on td "Graphing Calculator" at bounding box center [453, 235] width 98 height 42
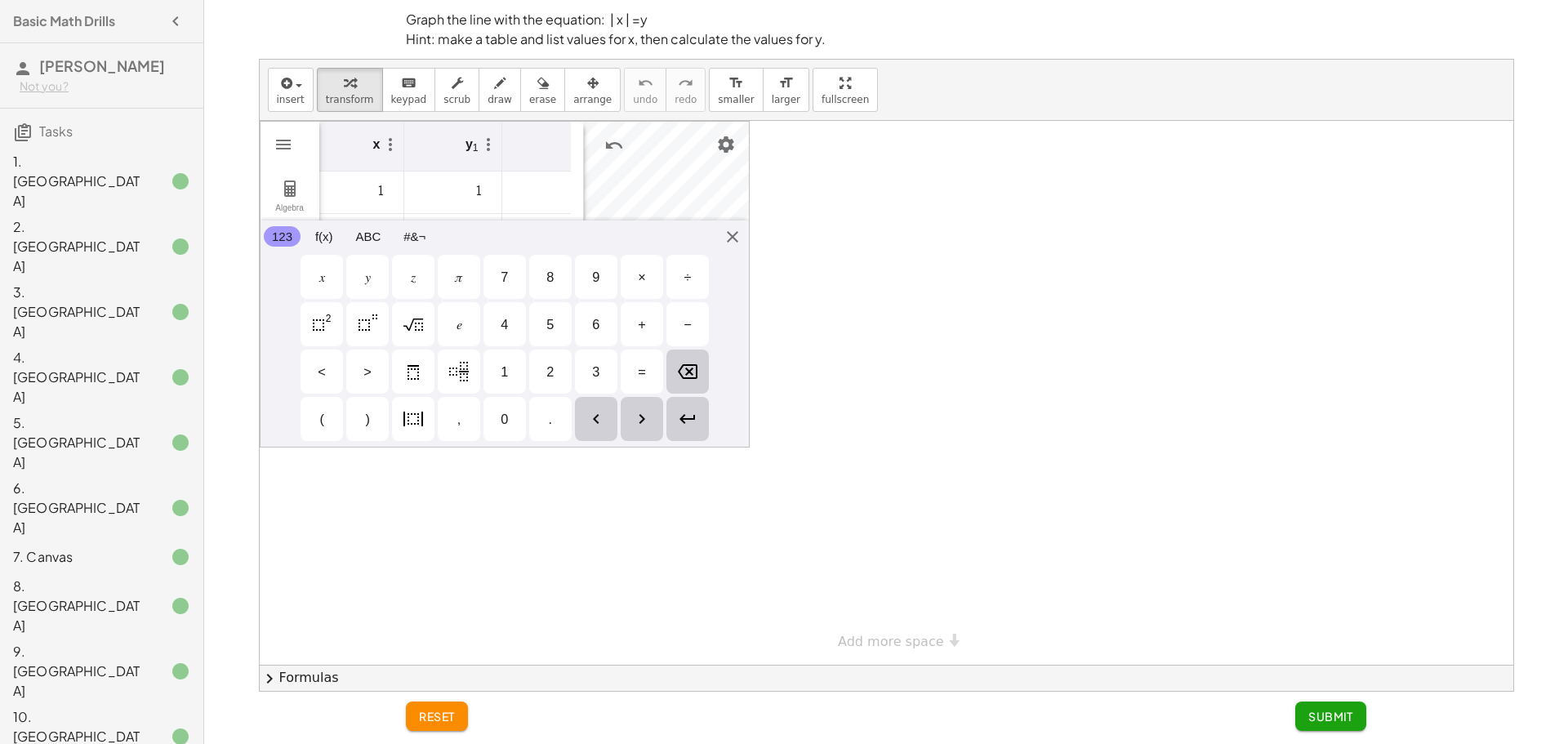
click at [570, 172] on div "x y 1 1 1 2 2 33" at bounding box center [439, 284] width 265 height 327
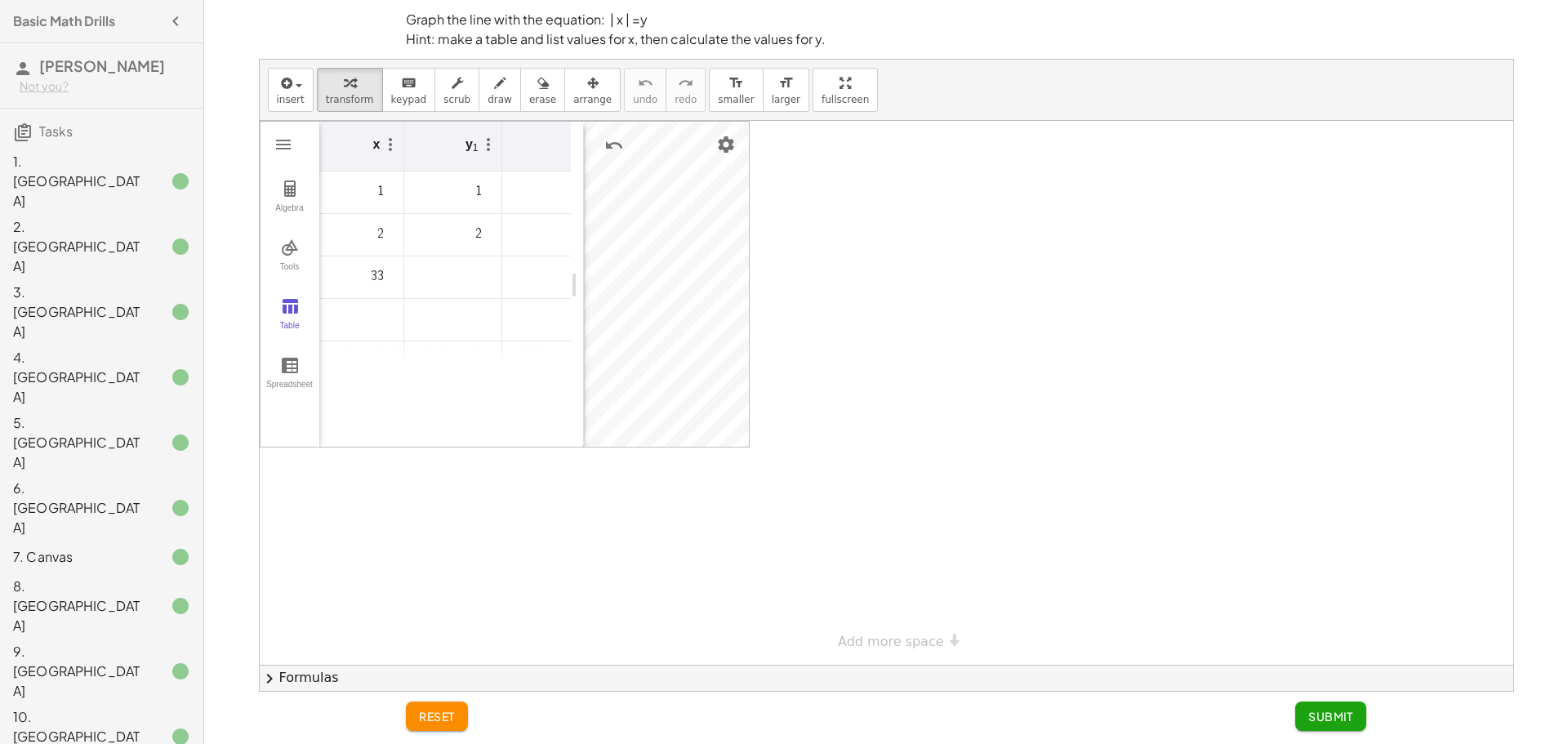
click at [379, 287] on td "33" at bounding box center [355, 277] width 98 height 42
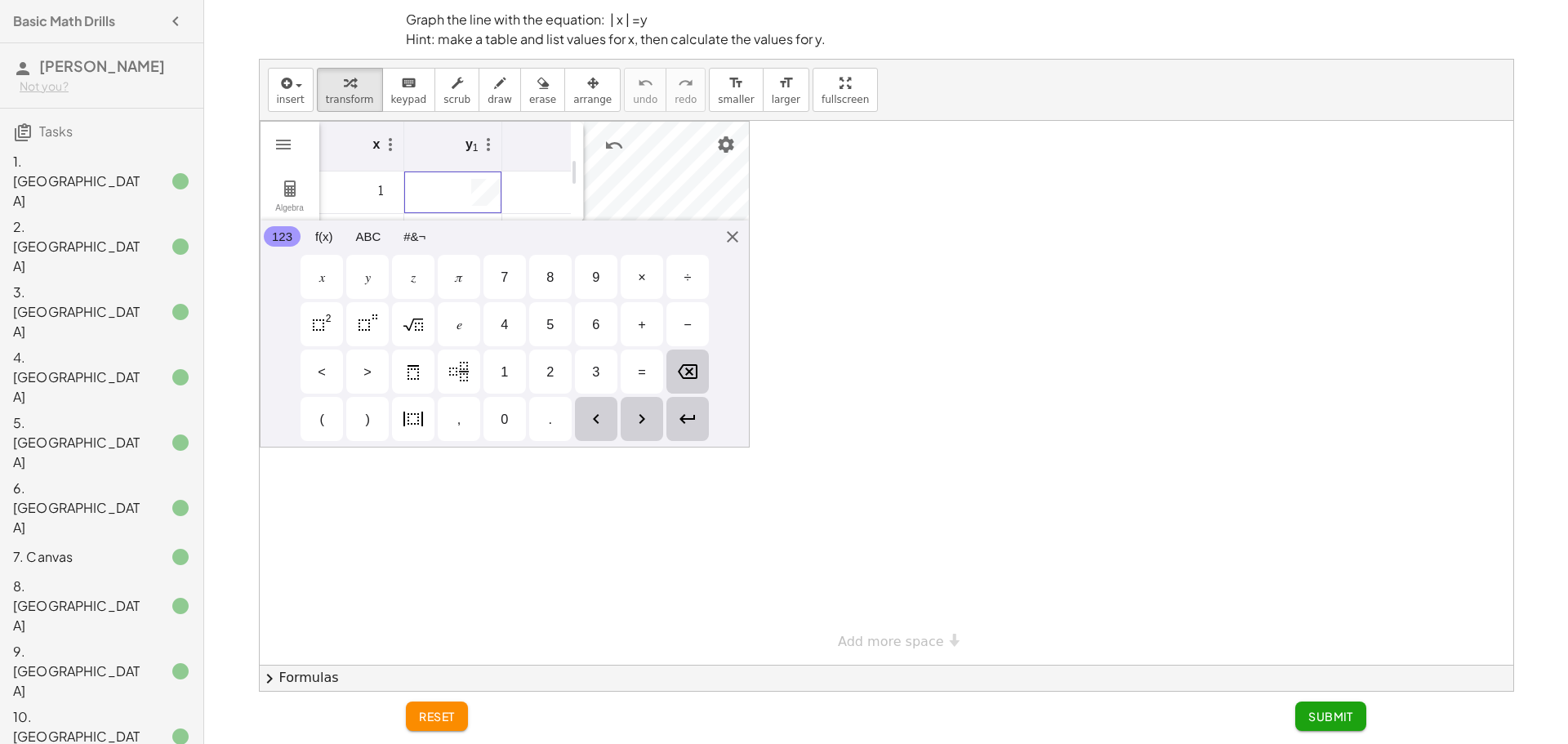
click at [481, 221] on div "123 123 f(x) ABC #&¬" at bounding box center [505, 236] width 489 height 31
click at [735, 236] on div "Algebra Tools Table Spreadsheet GeoGebra Graphing Calculator Basic Tools Move P…" at bounding box center [505, 284] width 490 height 327
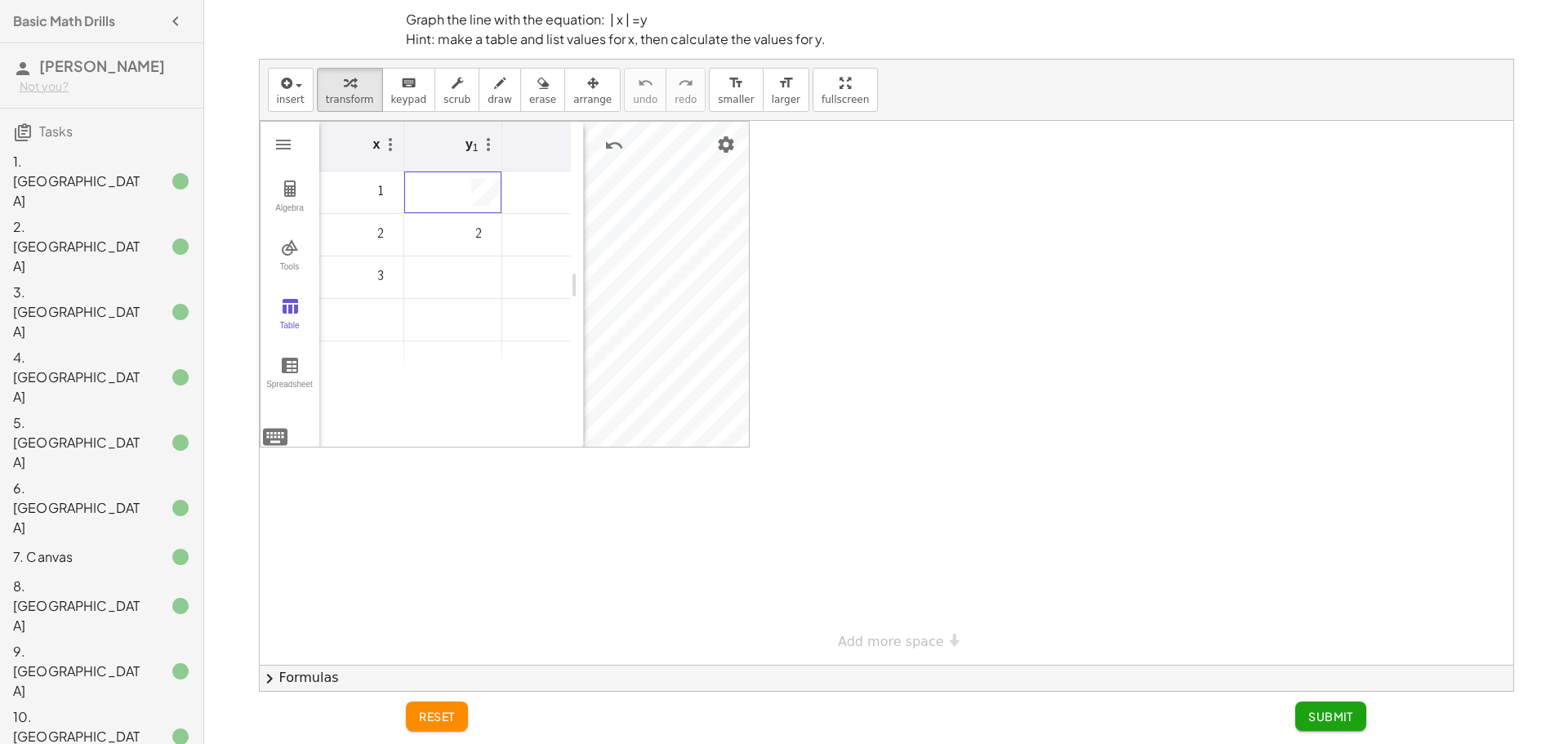
click at [450, 274] on td "Graphing Calculator" at bounding box center [453, 277] width 98 height 42
drag, startPoint x: 915, startPoint y: 288, endPoint x: 962, endPoint y: 251, distance: 59.8
click at [918, 287] on div at bounding box center [886, 393] width 1254 height 544
